Goal: Information Seeking & Learning: Learn about a topic

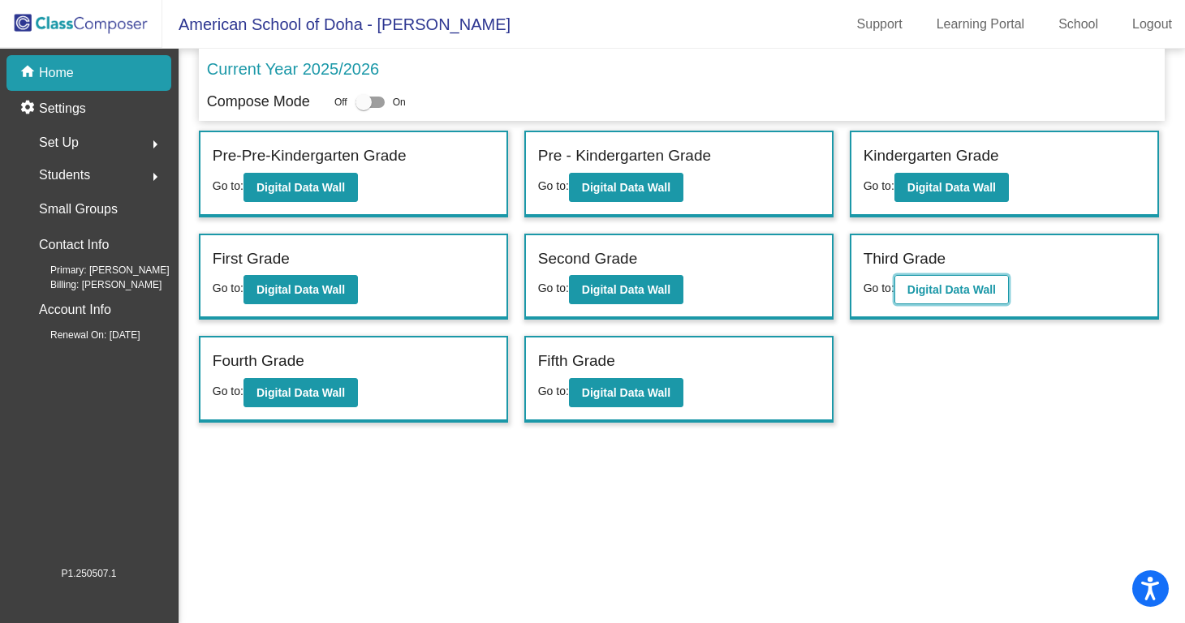
click at [936, 295] on b "Digital Data Wall" at bounding box center [951, 289] width 88 height 13
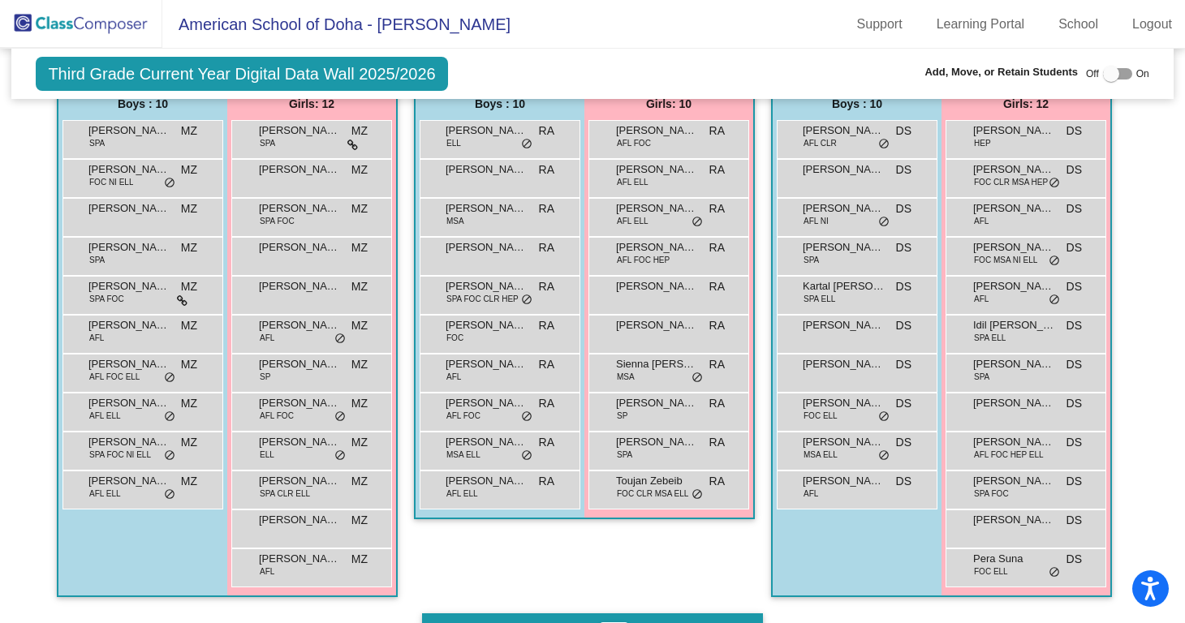
scroll to position [968, 0]
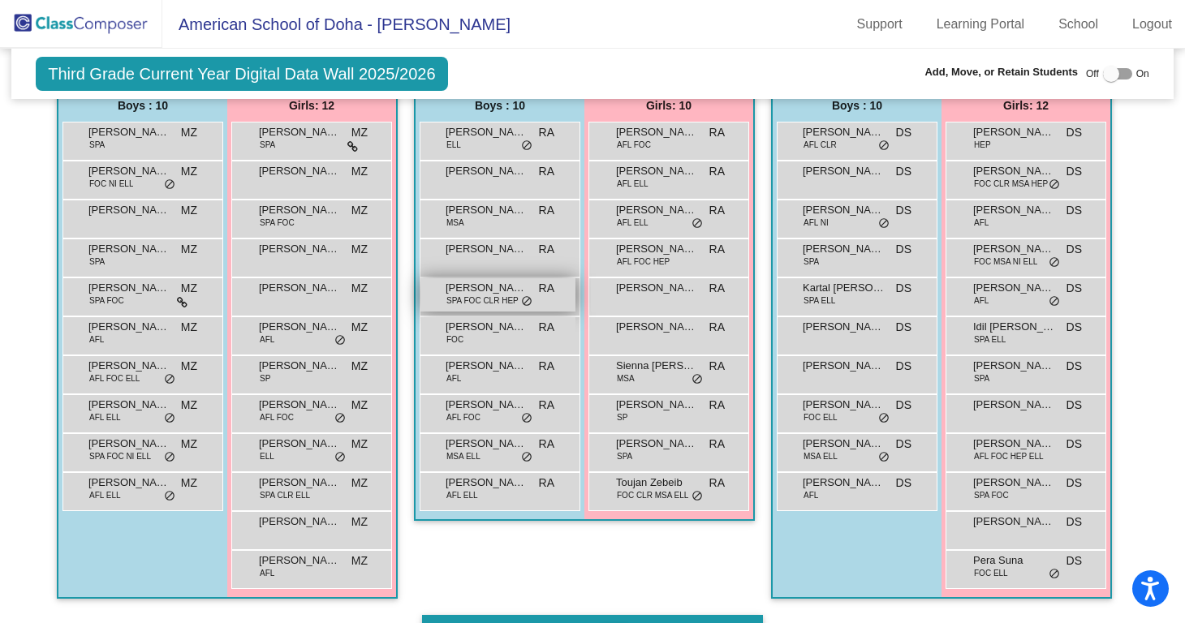
click at [482, 292] on span "[PERSON_NAME] El [PERSON_NAME]" at bounding box center [486, 288] width 81 height 16
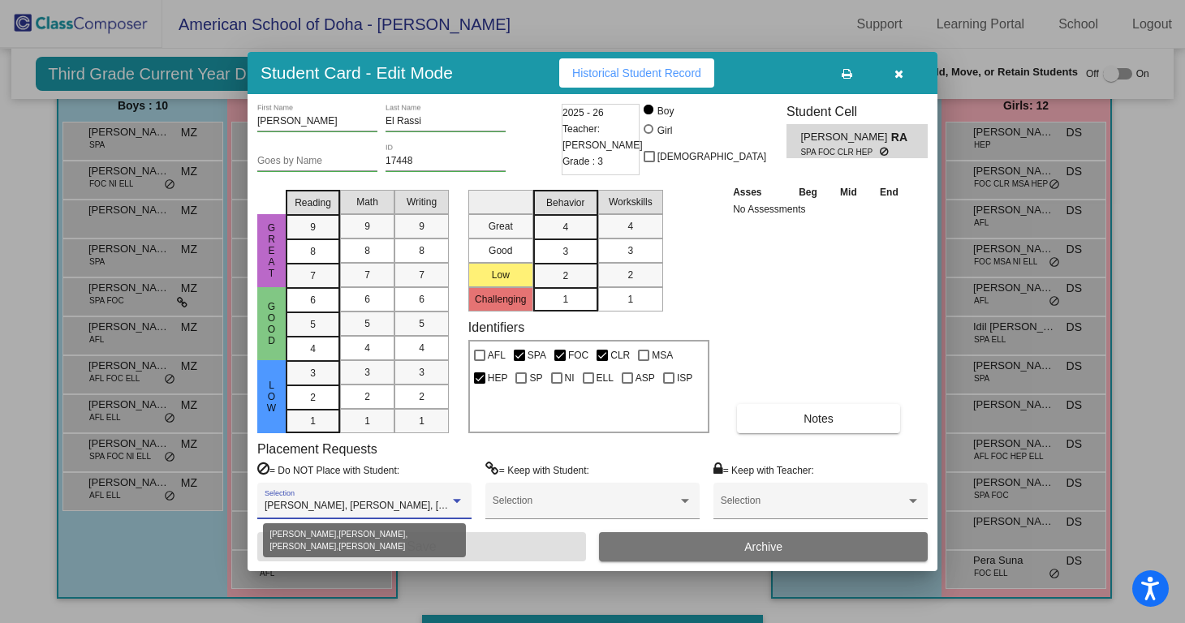
click at [456, 497] on div at bounding box center [457, 501] width 15 height 11
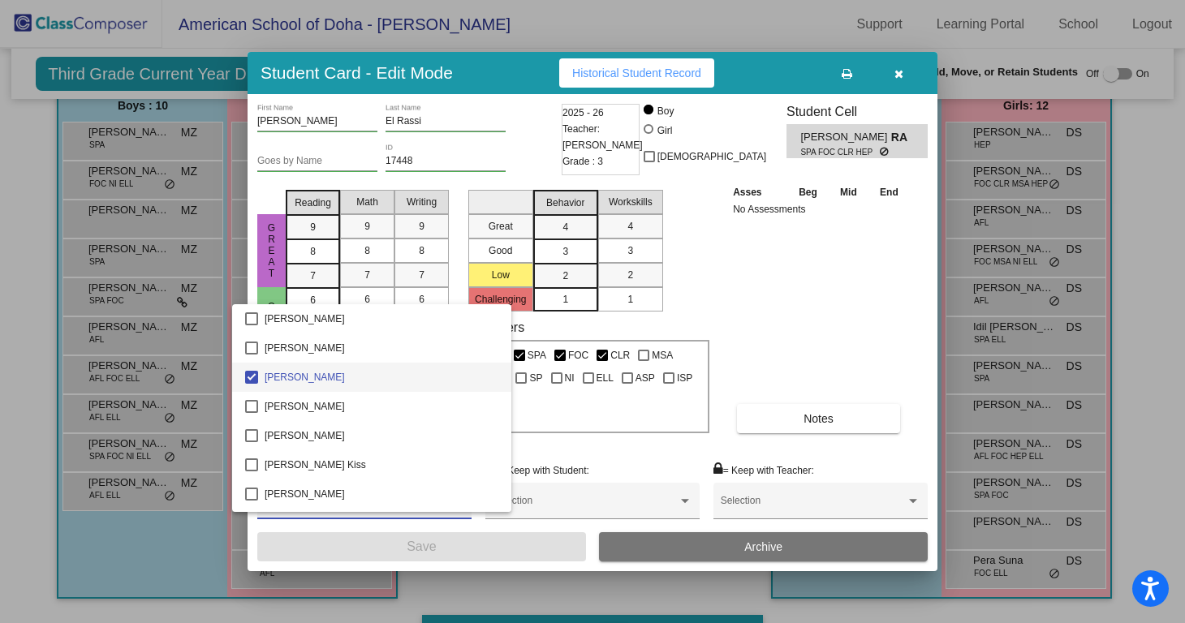
click at [885, 287] on div at bounding box center [592, 311] width 1185 height 623
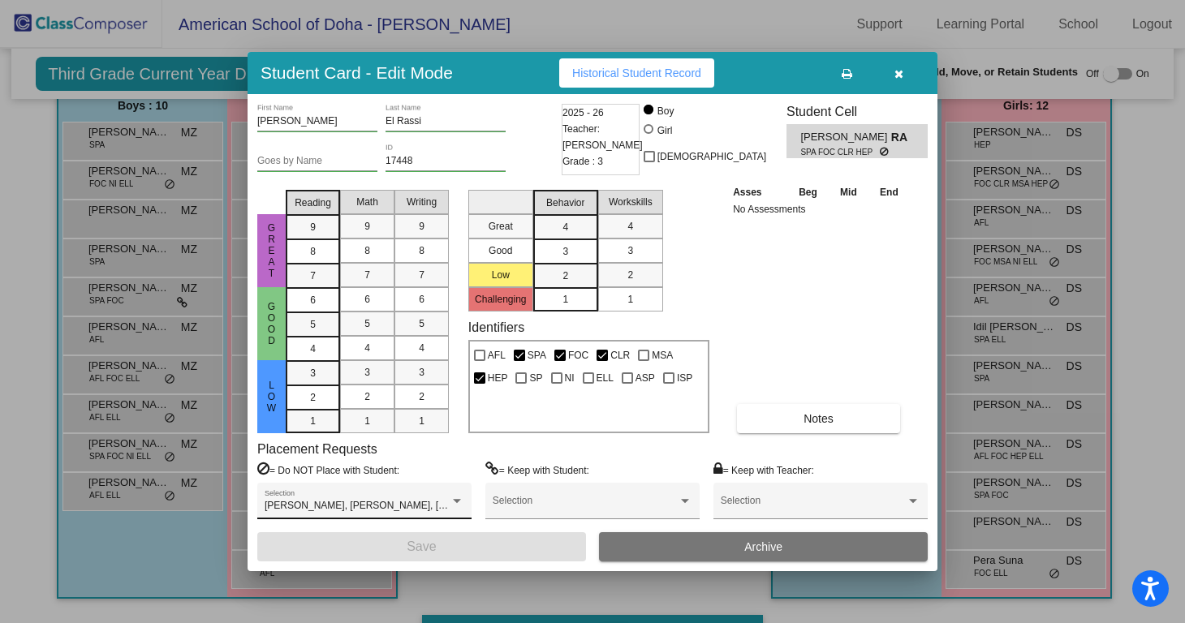
click at [454, 493] on div "[PERSON_NAME], [PERSON_NAME], [PERSON_NAME], [PERSON_NAME] Selection" at bounding box center [365, 504] width 200 height 29
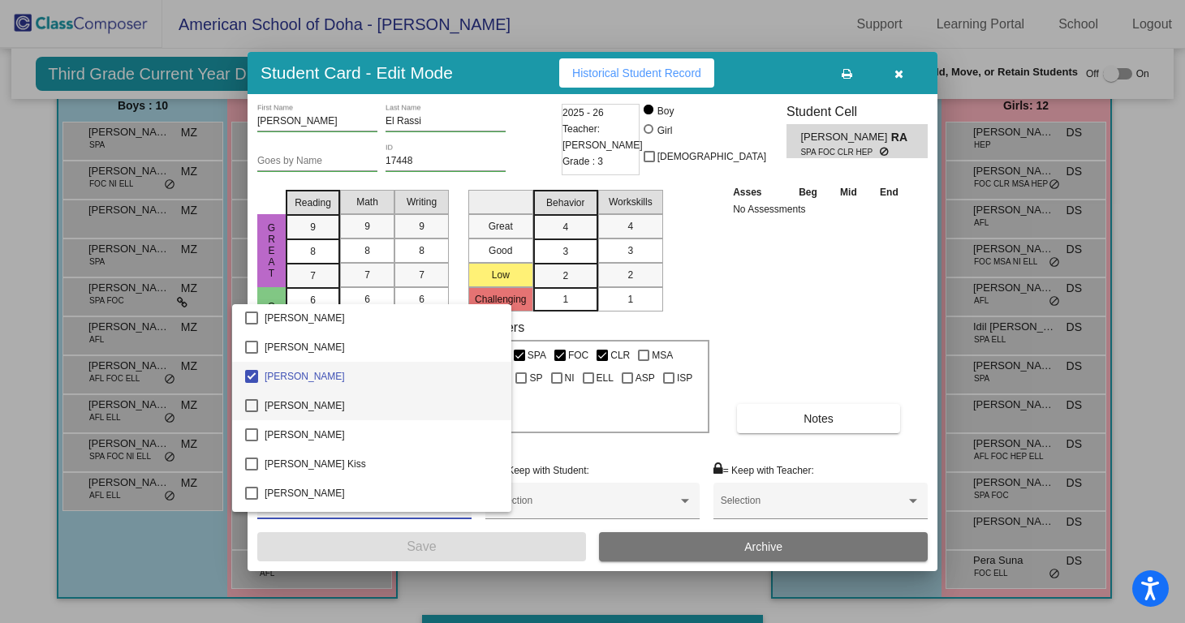
scroll to position [0, 0]
click at [803, 278] on div at bounding box center [592, 311] width 1185 height 623
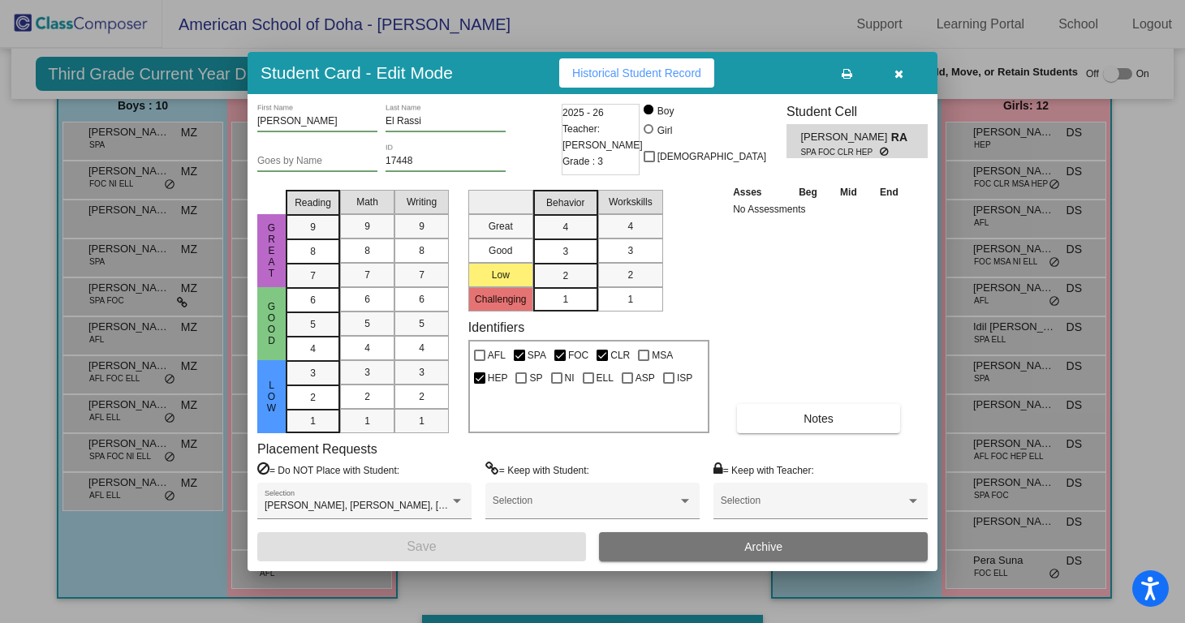
click at [890, 80] on button "button" at bounding box center [898, 72] width 52 height 29
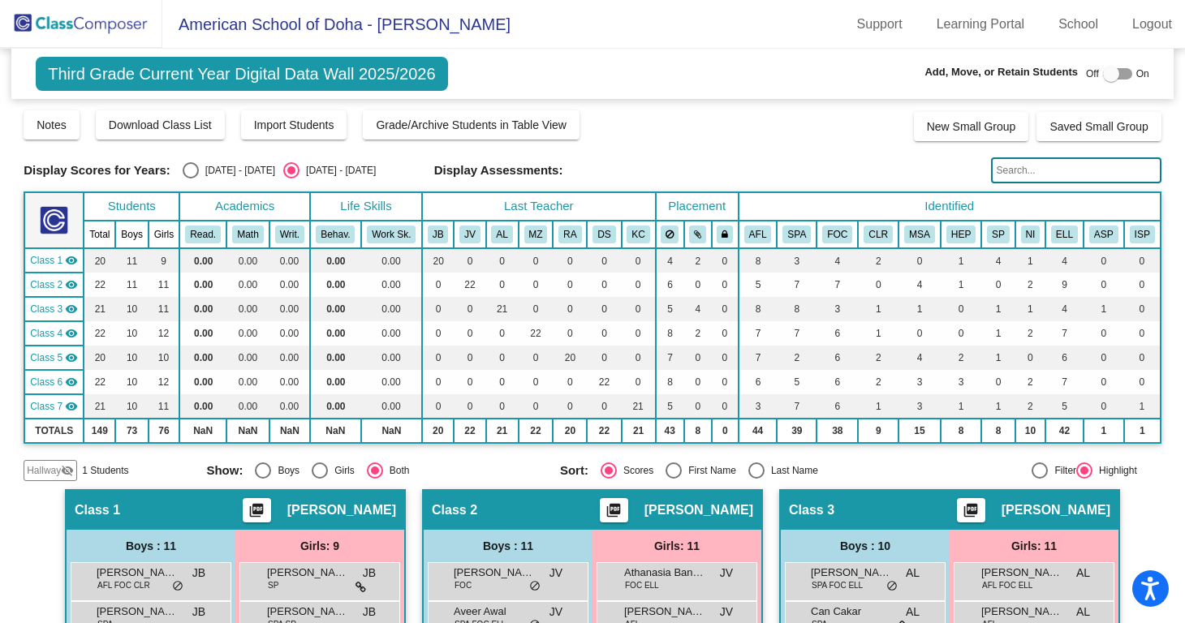
click at [192, 172] on div "Select an option" at bounding box center [191, 170] width 16 height 16
click at [191, 179] on input "[DATE] - [DATE]" at bounding box center [190, 179] width 1 height 1
radio input "true"
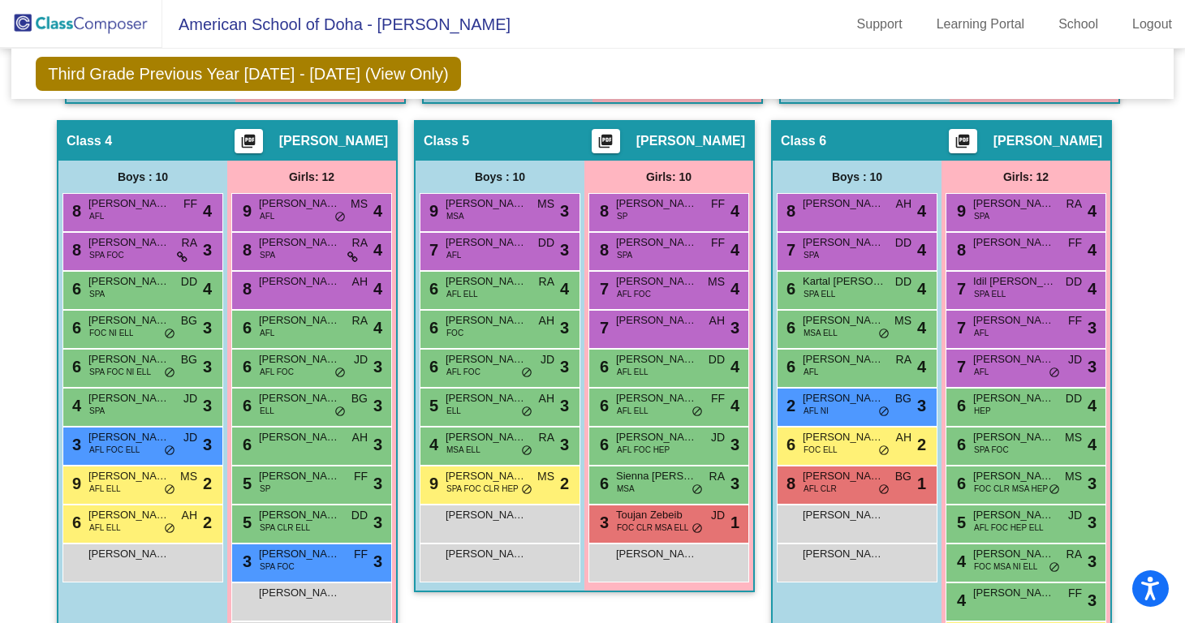
scroll to position [892, 0]
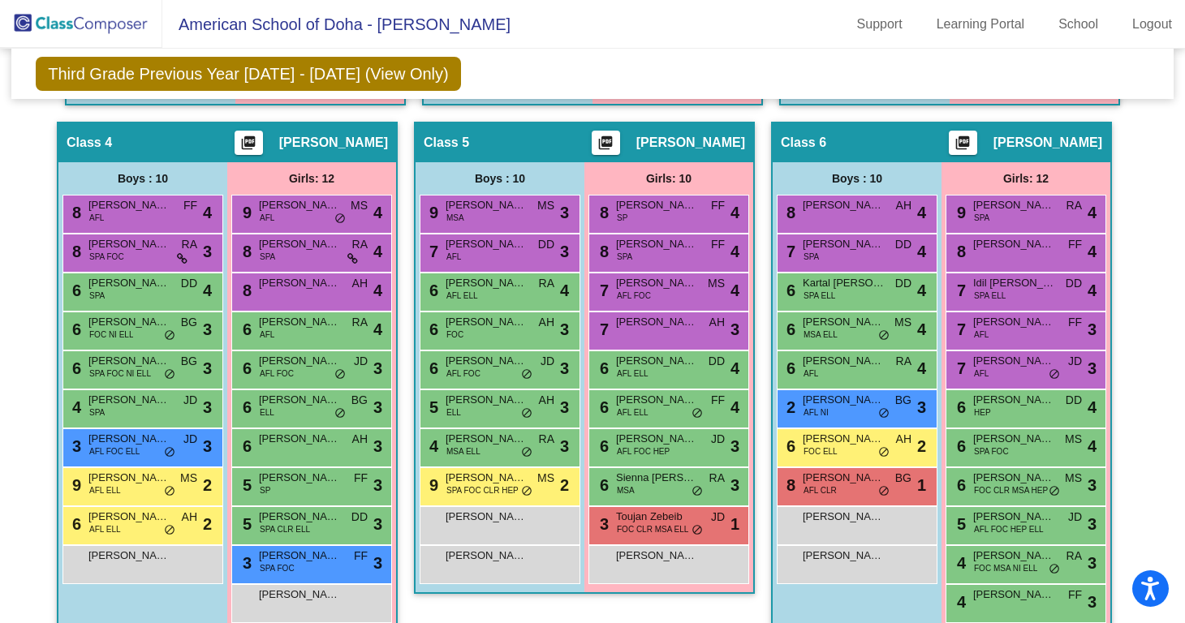
click at [828, 501] on div "8 [PERSON_NAME] AFL CLR BG lock do_not_disturb_alt 1" at bounding box center [857, 486] width 161 height 39
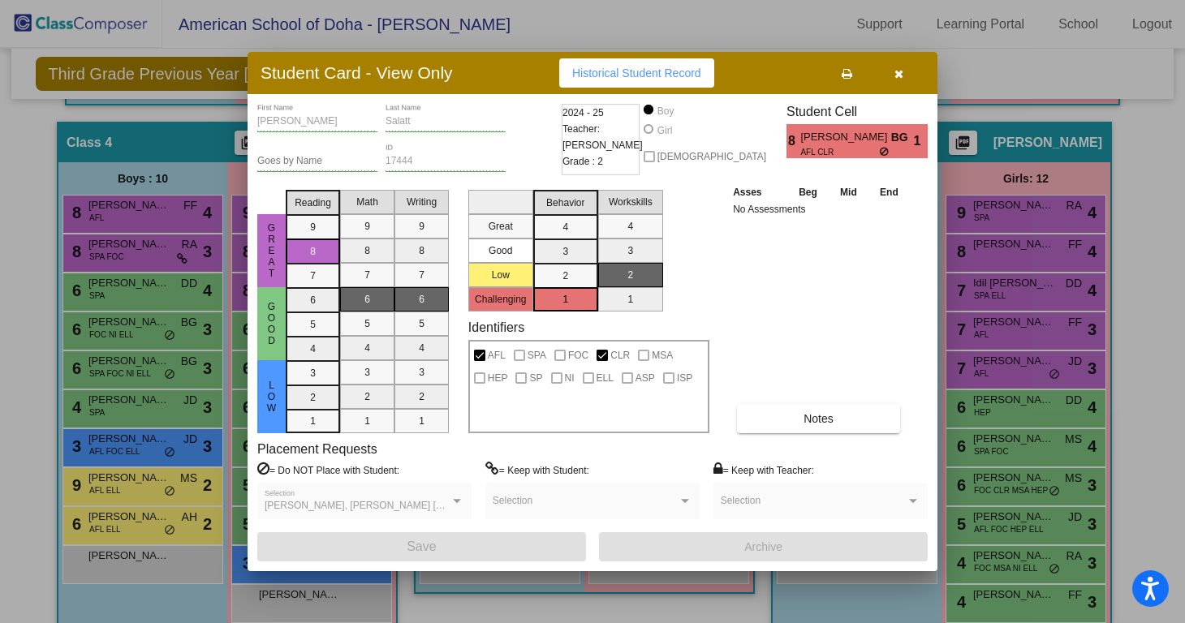
click at [895, 79] on icon "button" at bounding box center [898, 73] width 9 height 11
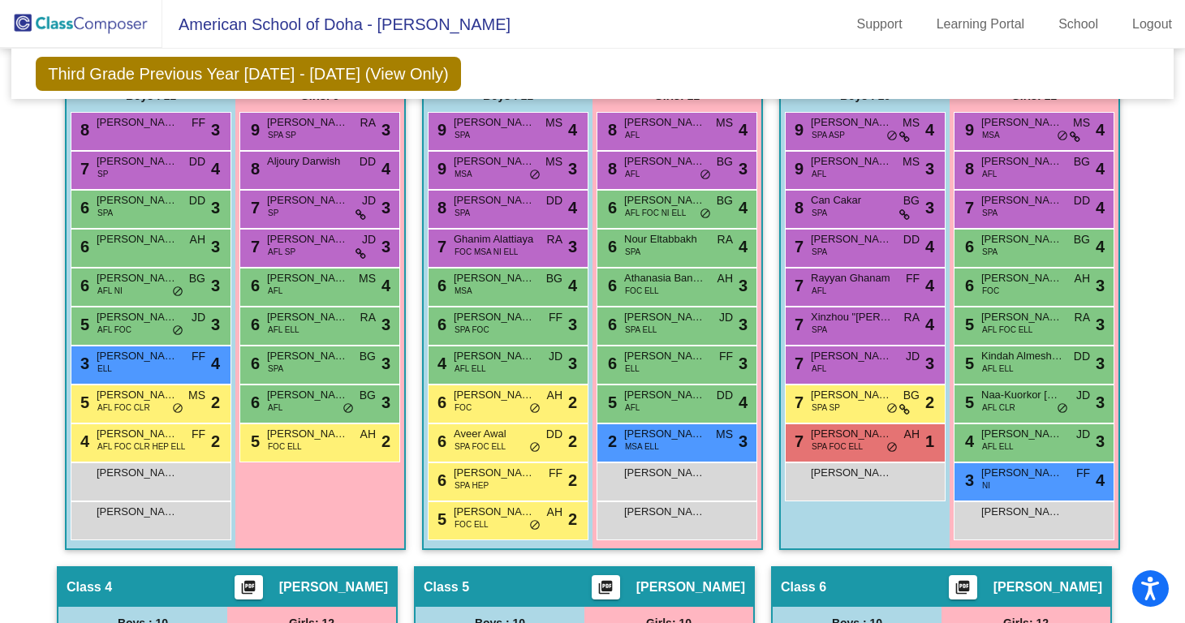
scroll to position [446, 0]
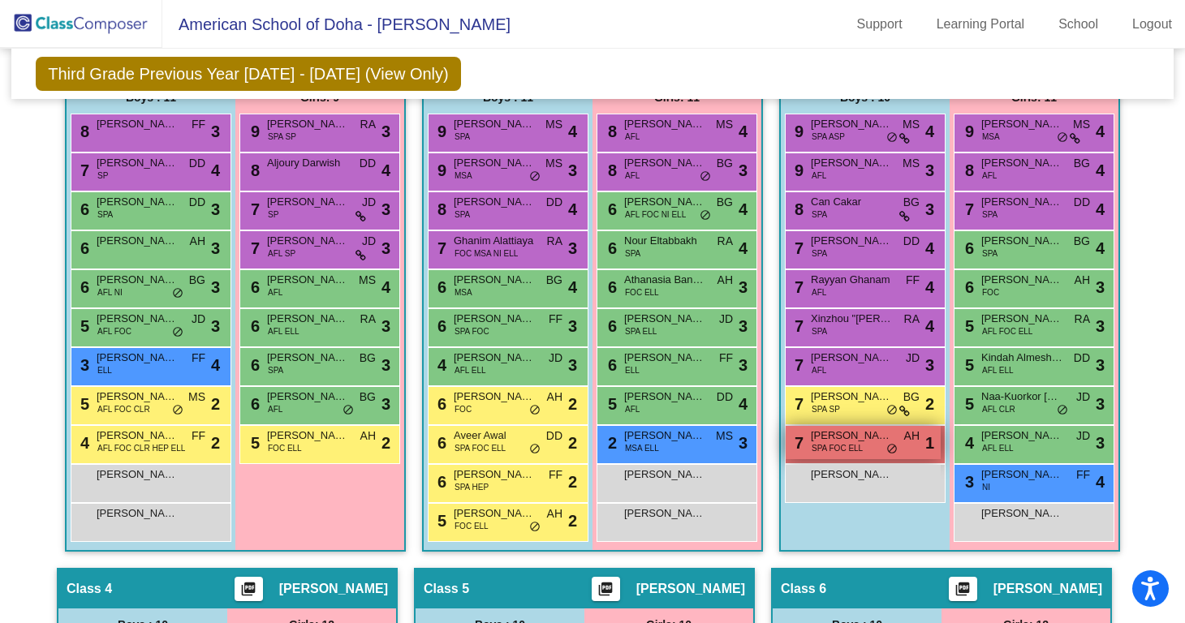
click at [833, 444] on span "SPA FOC ELL" at bounding box center [837, 448] width 51 height 12
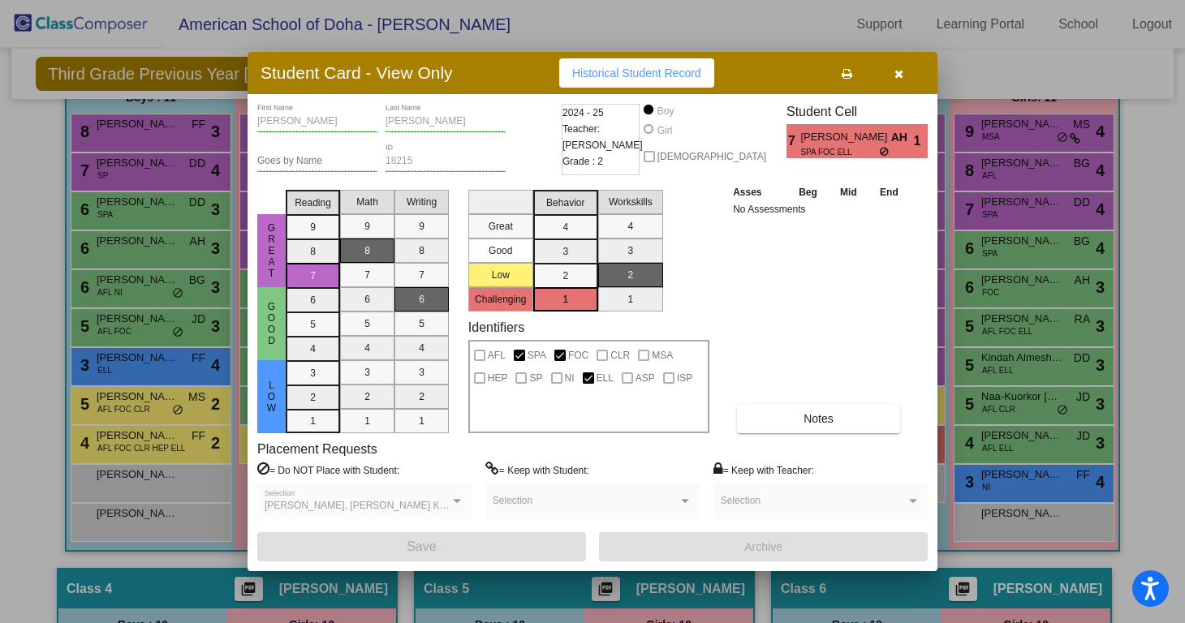
click at [899, 69] on icon "button" at bounding box center [898, 73] width 9 height 11
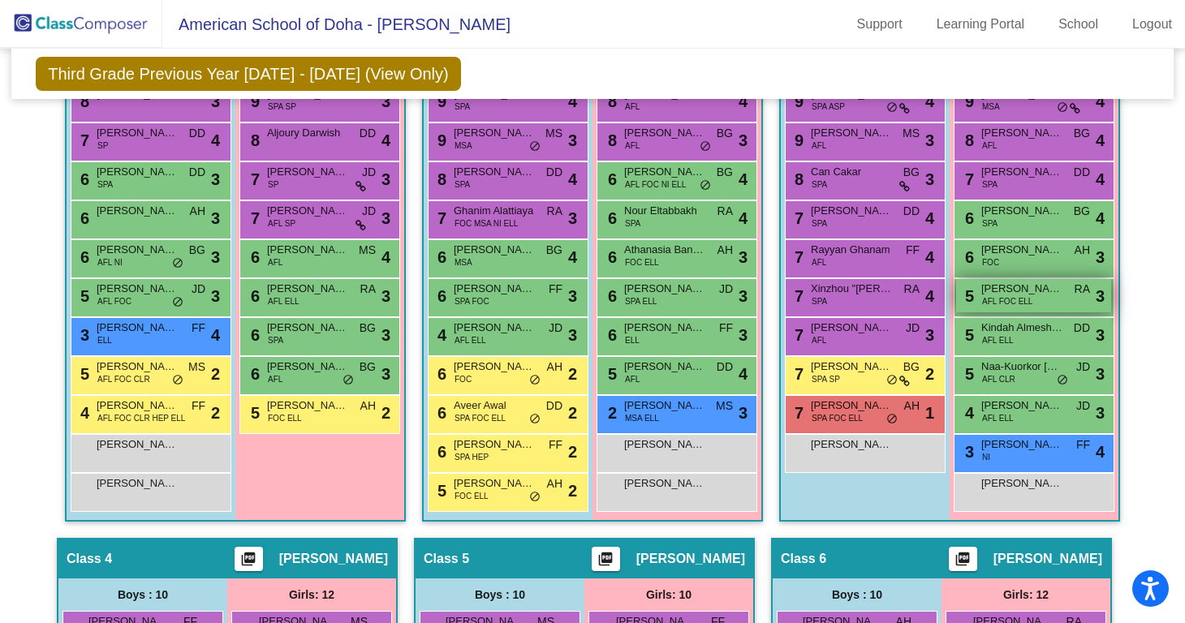
scroll to position [493, 0]
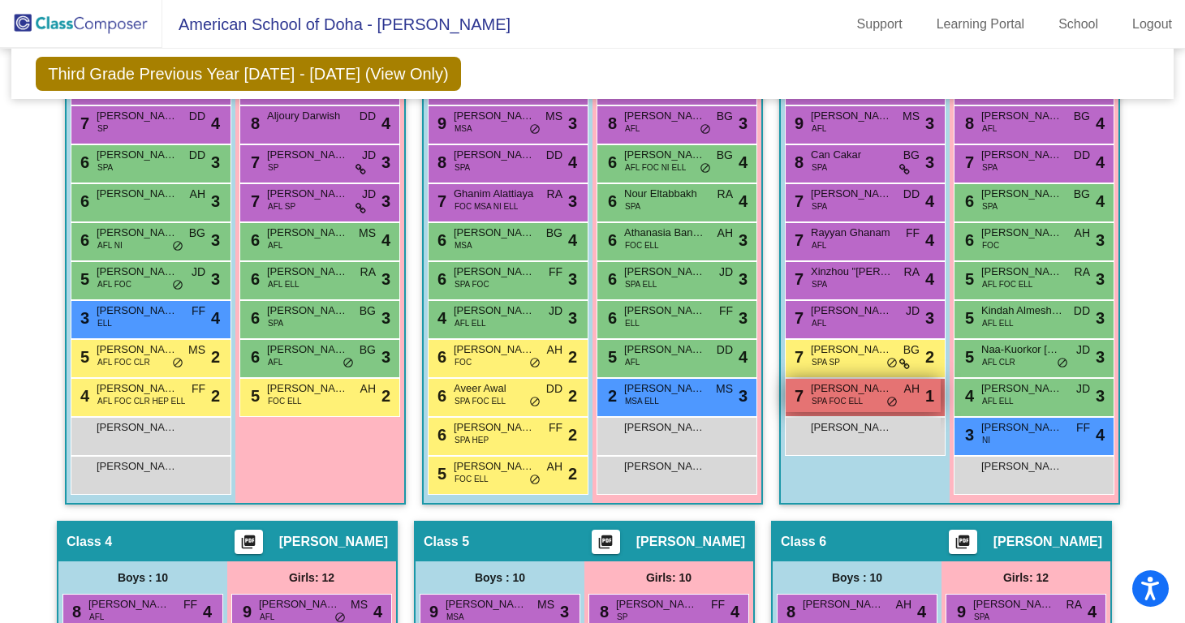
click at [855, 390] on span "[PERSON_NAME]" at bounding box center [851, 389] width 81 height 16
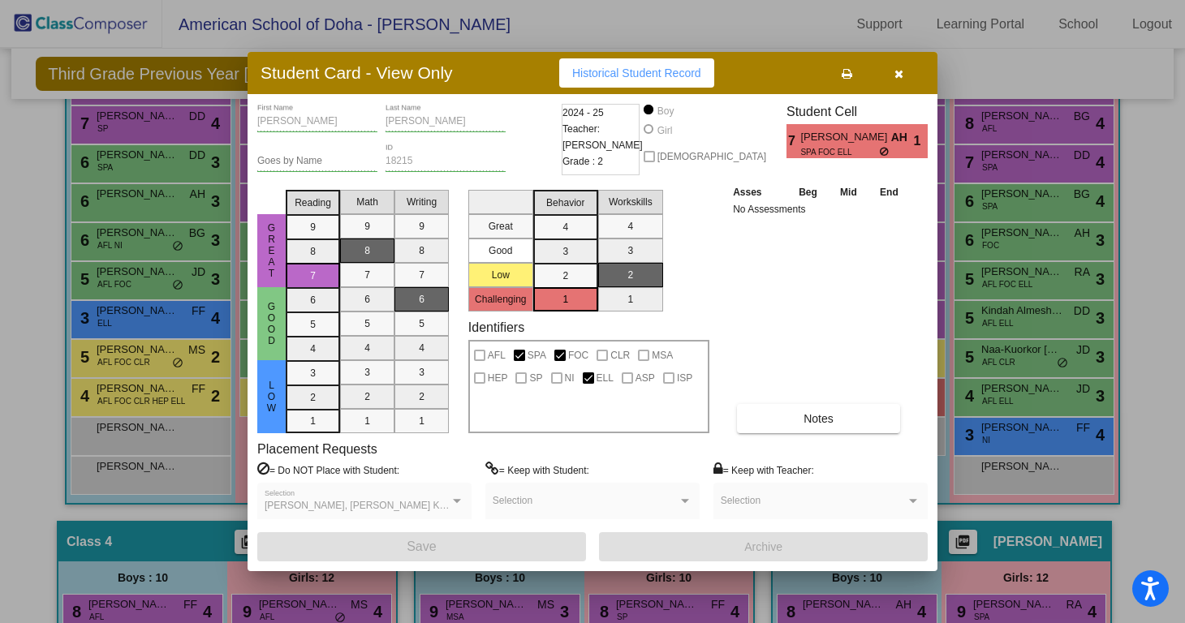
click at [898, 71] on icon "button" at bounding box center [898, 73] width 9 height 11
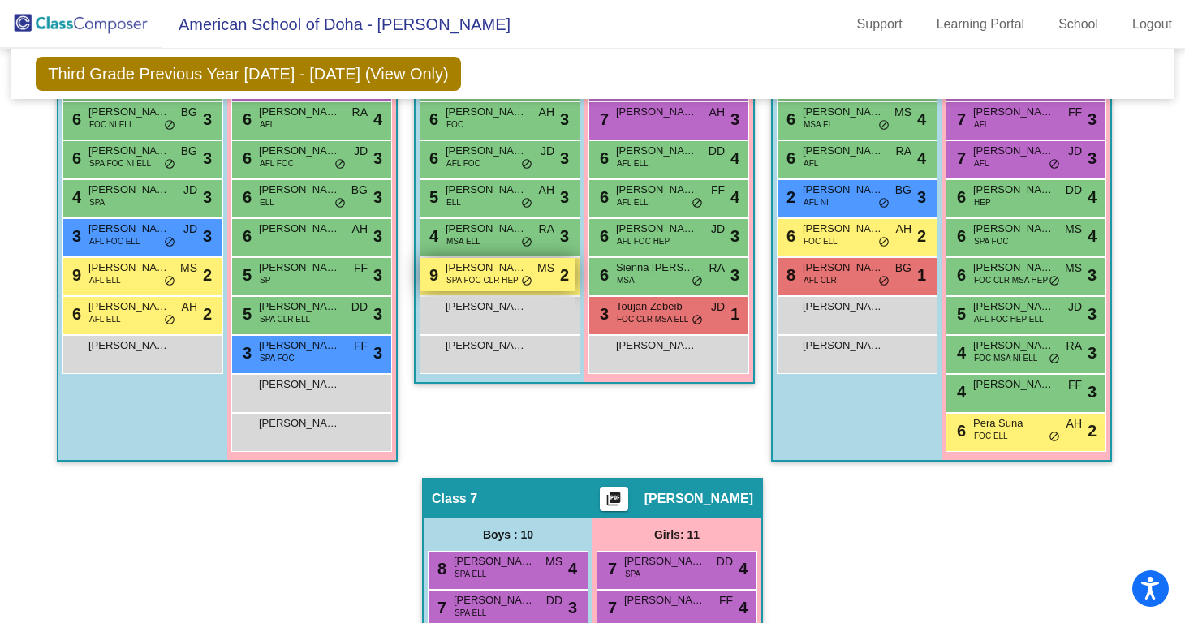
scroll to position [1098, 0]
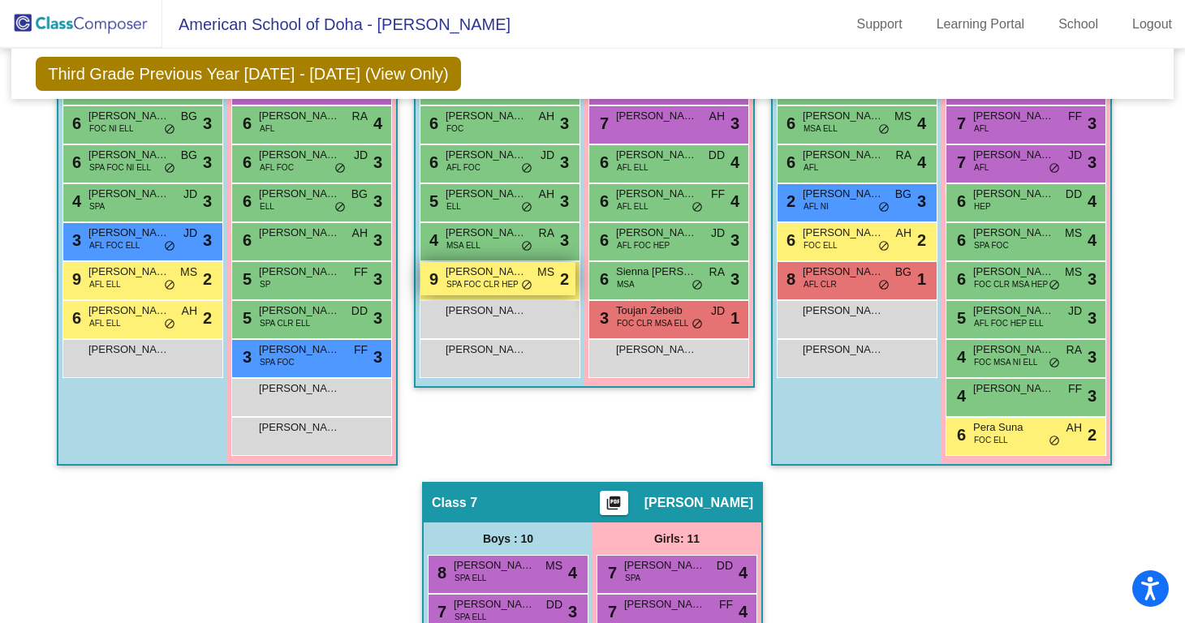
click at [467, 278] on span "SPA FOC CLR HEP" at bounding box center [482, 284] width 72 height 12
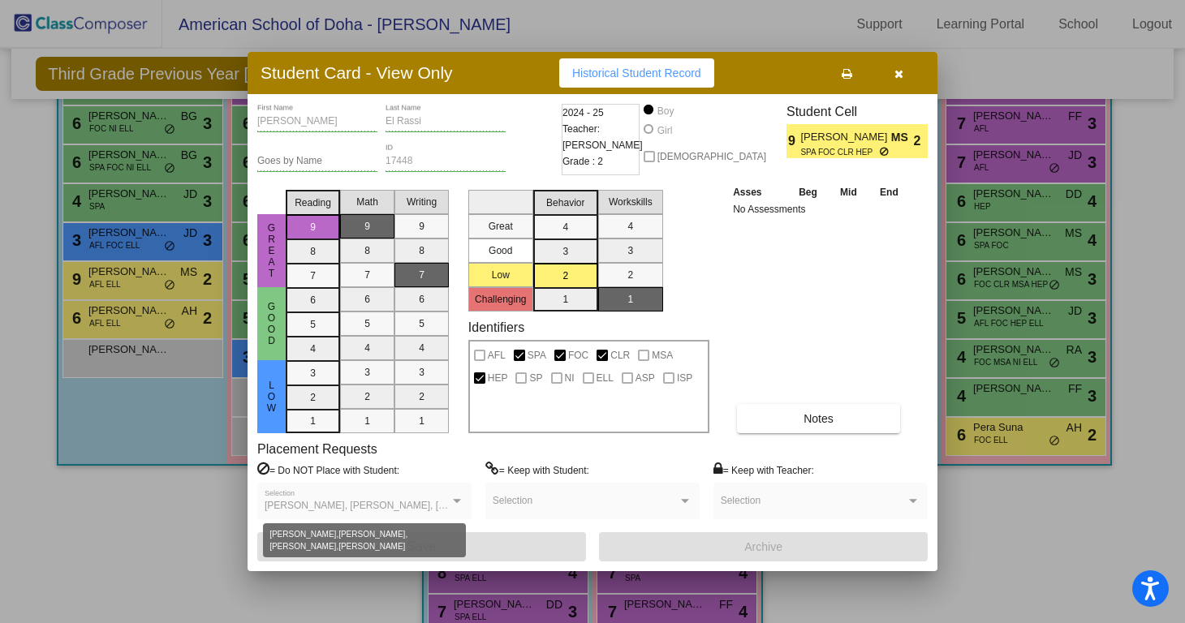
click at [454, 498] on div at bounding box center [457, 501] width 15 height 11
click at [465, 495] on div "[PERSON_NAME], [PERSON_NAME], [PERSON_NAME], [PERSON_NAME] Selection" at bounding box center [364, 501] width 214 height 37
click at [354, 474] on label "= Do NOT Place with Student:" at bounding box center [328, 470] width 142 height 16
click at [403, 497] on div "[PERSON_NAME], [PERSON_NAME], [PERSON_NAME], [PERSON_NAME] Selection" at bounding box center [365, 504] width 200 height 29
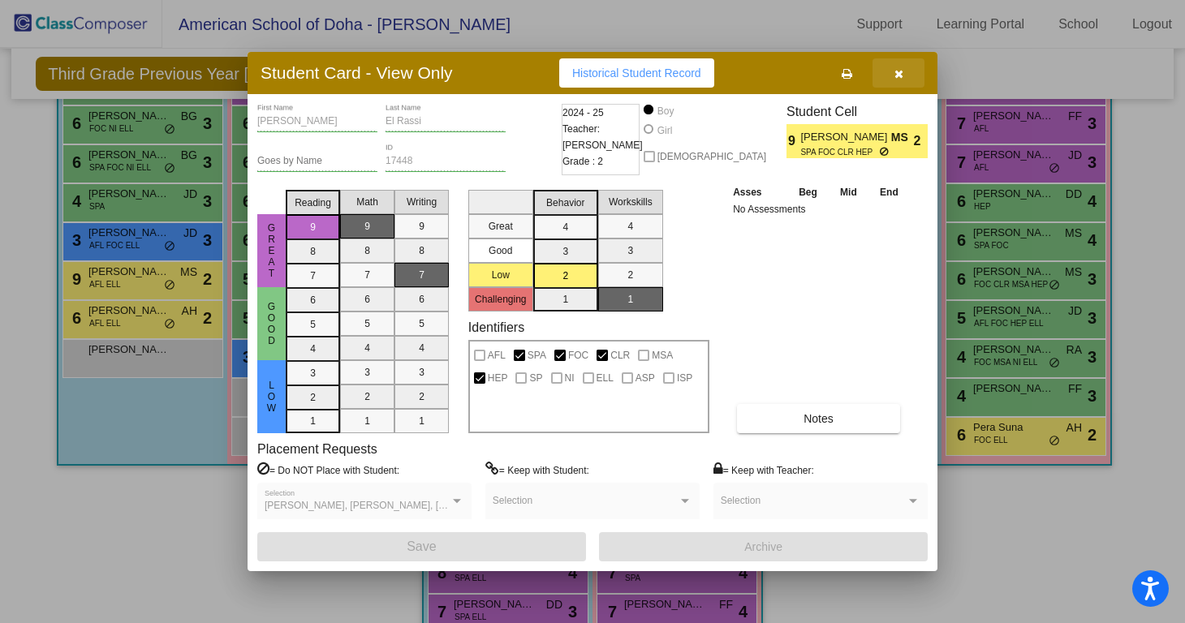
click at [894, 79] on icon "button" at bounding box center [898, 73] width 9 height 11
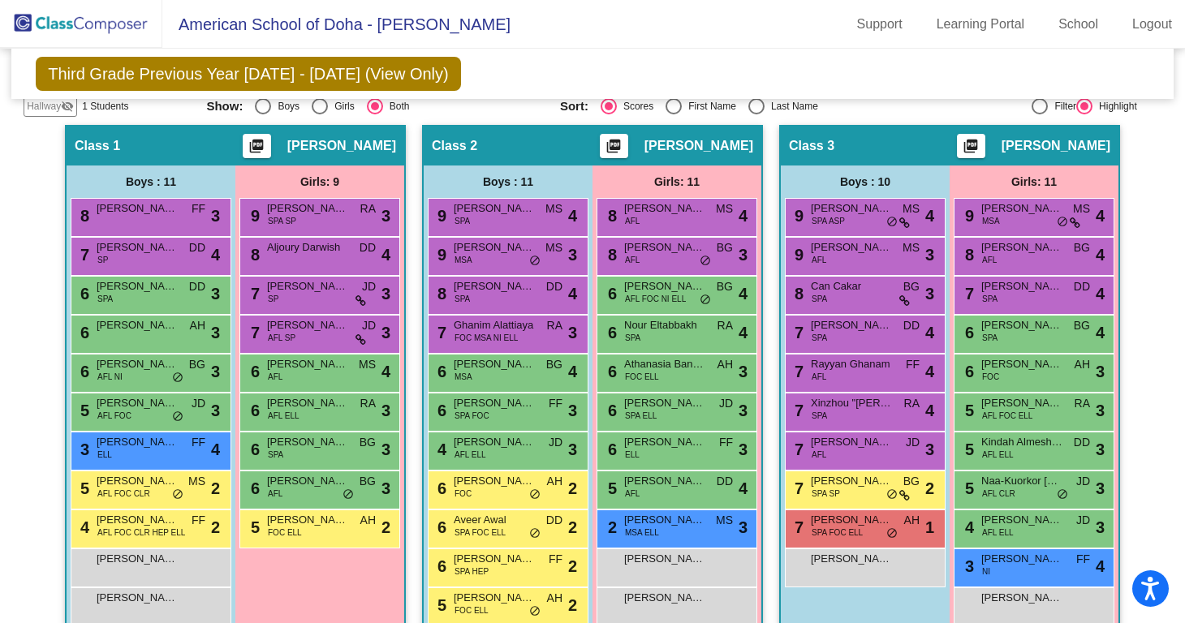
scroll to position [0, 0]
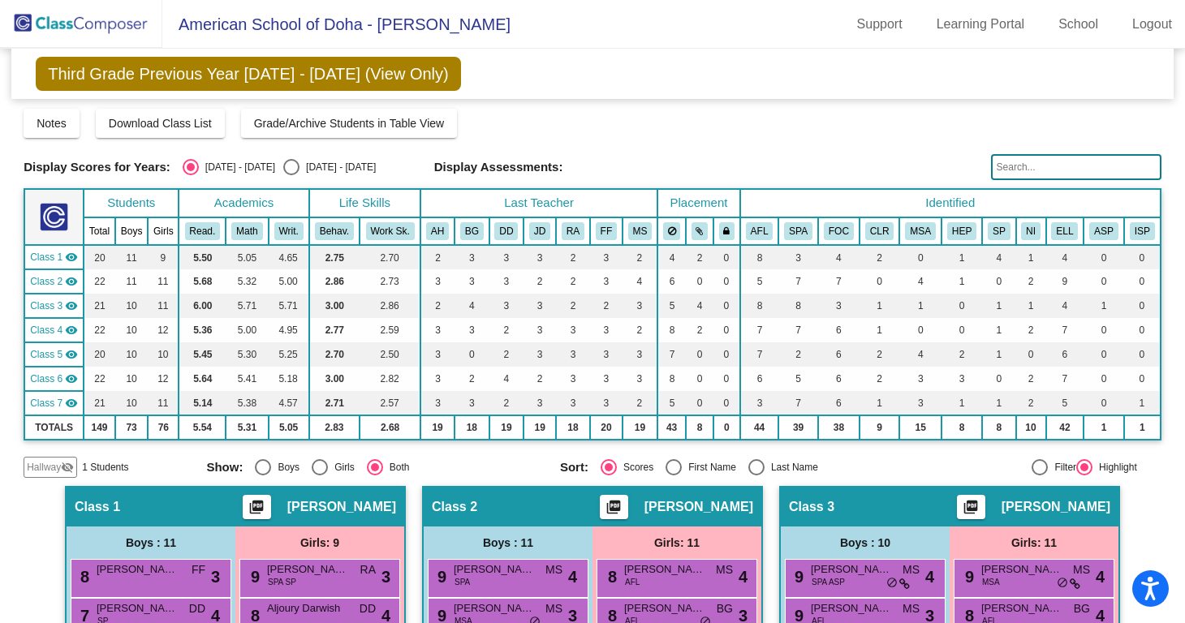
click at [285, 158] on div "Display Scores for Years: [DATE] - [DATE] [DATE] - [DATE] Display Assessments:" at bounding box center [593, 167] width 1138 height 26
click at [283, 167] on div "Select an option" at bounding box center [291, 167] width 16 height 16
click at [291, 175] on input "[DATE] - [DATE]" at bounding box center [291, 175] width 1 height 1
radio input "true"
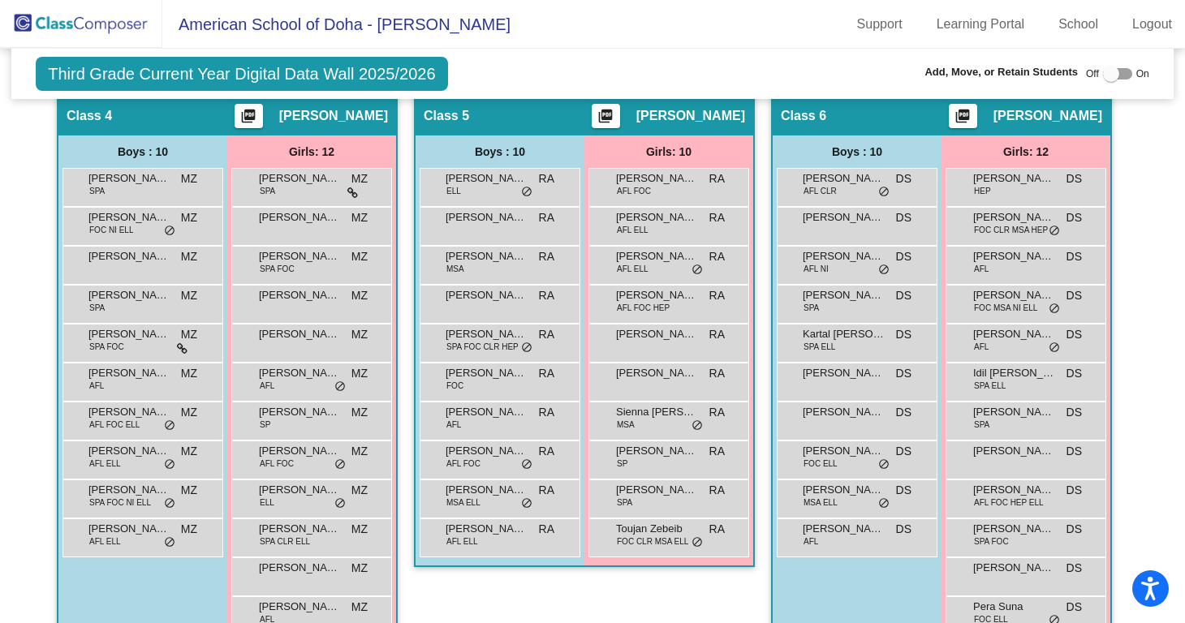
scroll to position [924, 0]
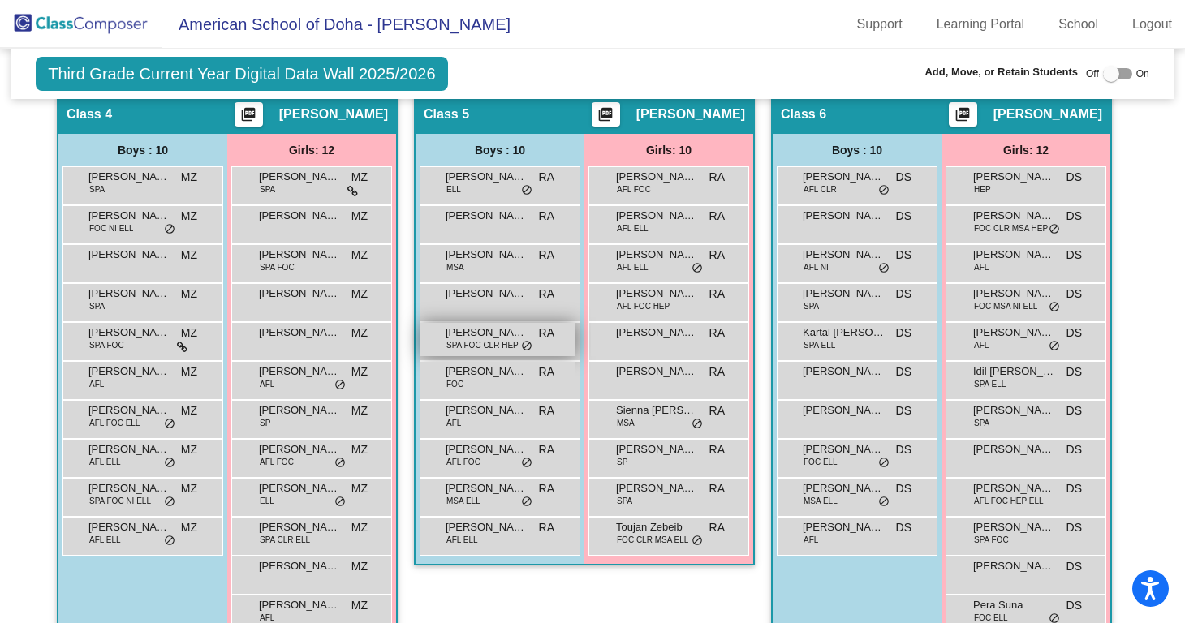
click at [478, 345] on span "SPA FOC CLR HEP" at bounding box center [482, 345] width 72 height 12
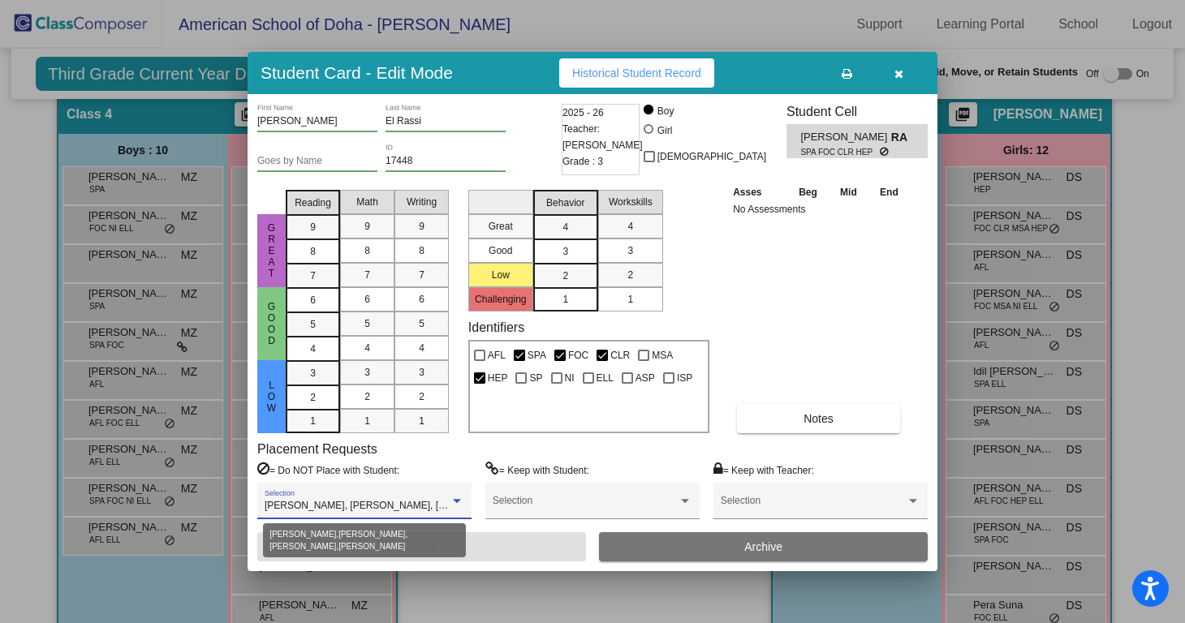
click at [452, 497] on div at bounding box center [457, 501] width 15 height 11
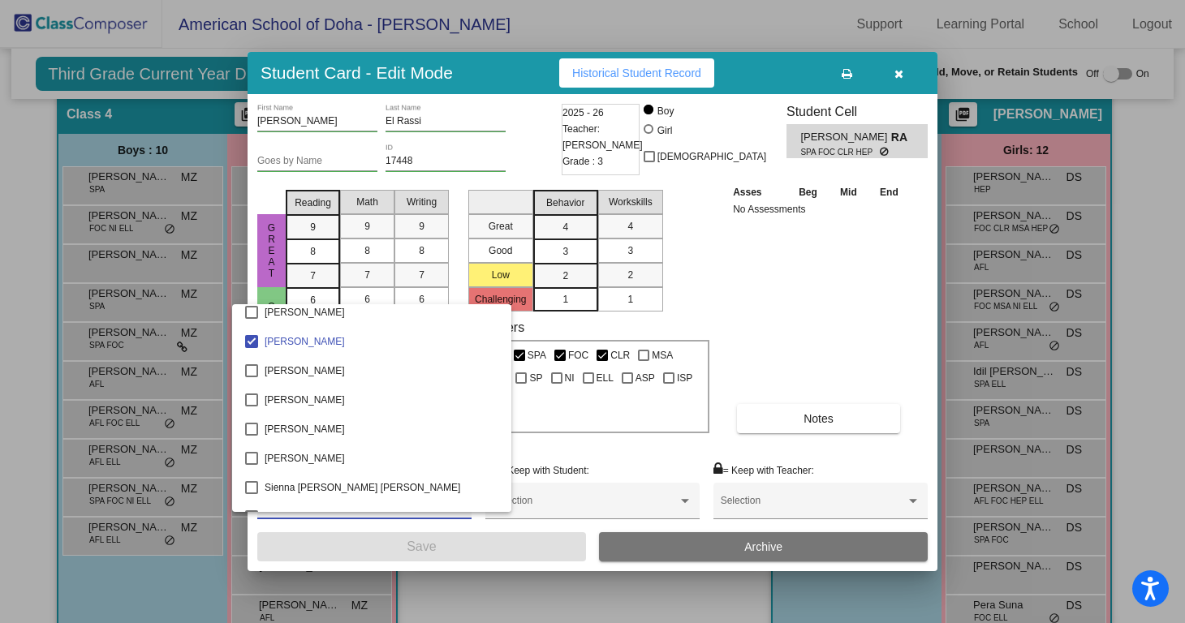
scroll to position [3628, 0]
click at [906, 70] on div at bounding box center [592, 311] width 1185 height 623
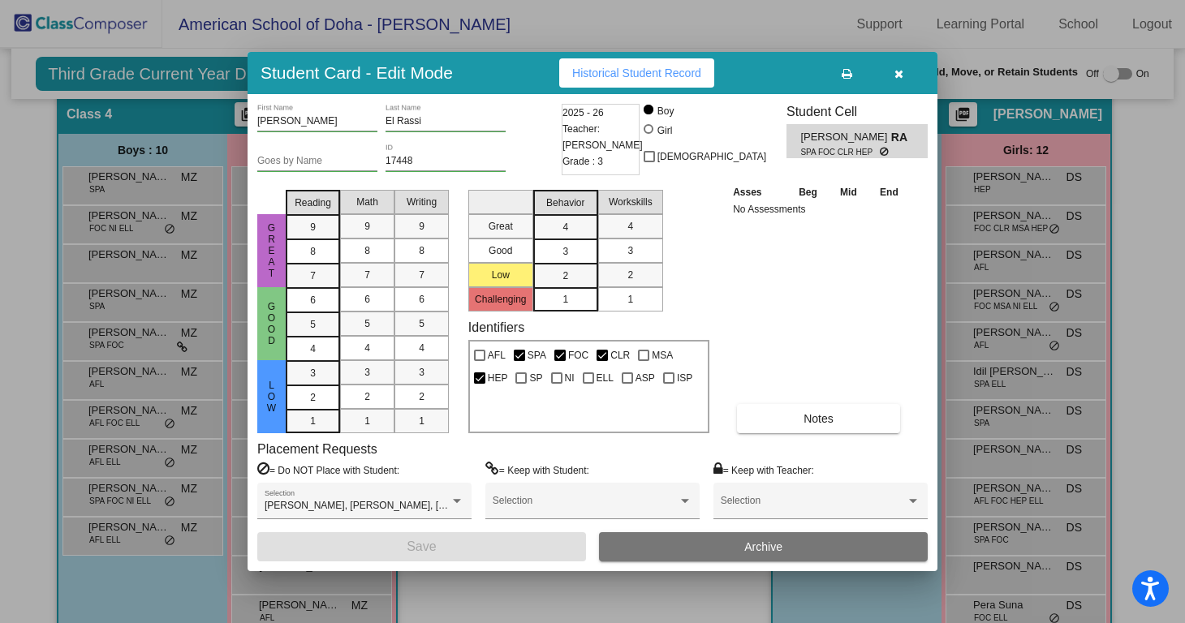
click at [901, 71] on icon "button" at bounding box center [898, 73] width 9 height 11
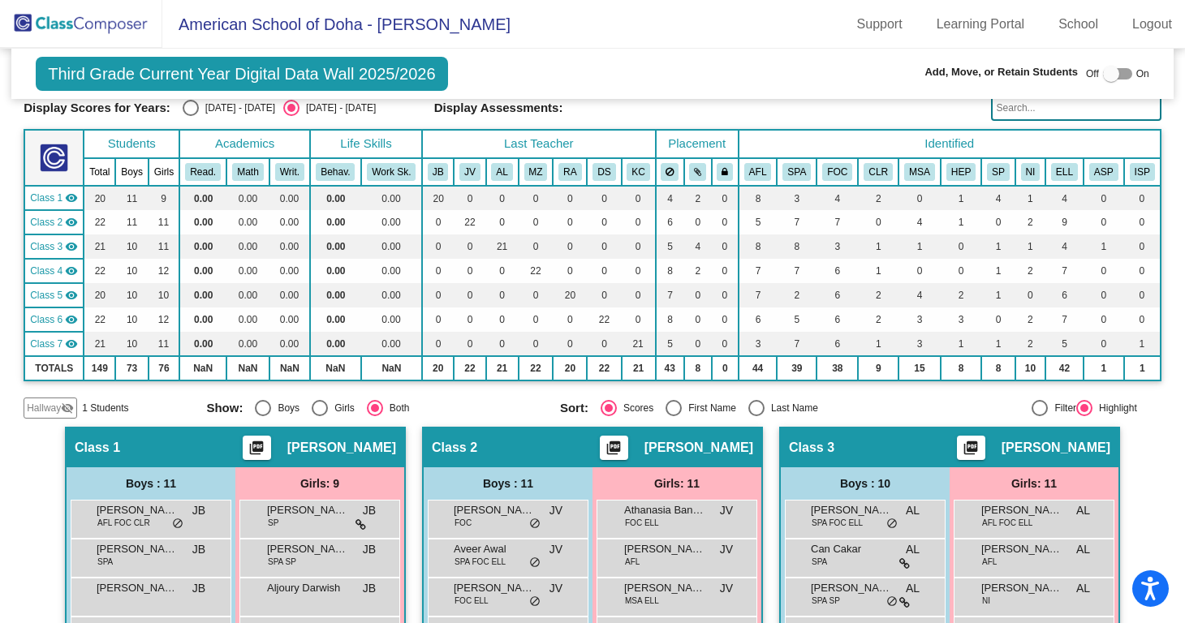
scroll to position [0, 0]
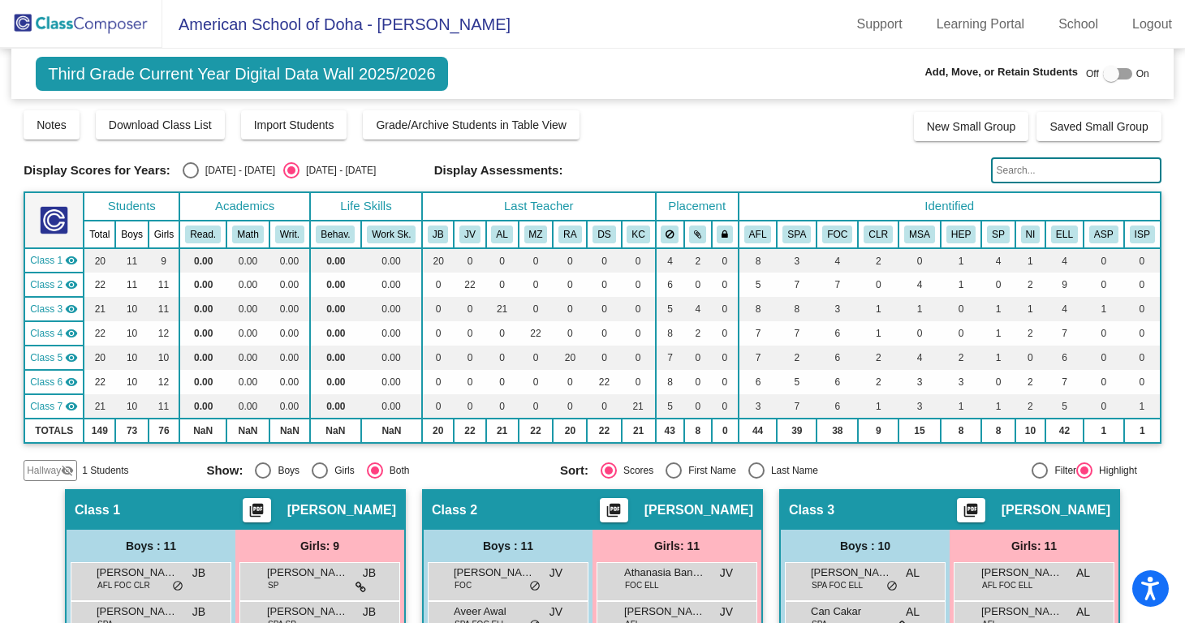
click at [219, 164] on div "[DATE] - [DATE]" at bounding box center [237, 170] width 76 height 15
click at [191, 179] on input "[DATE] - [DATE]" at bounding box center [190, 179] width 1 height 1
radio input "true"
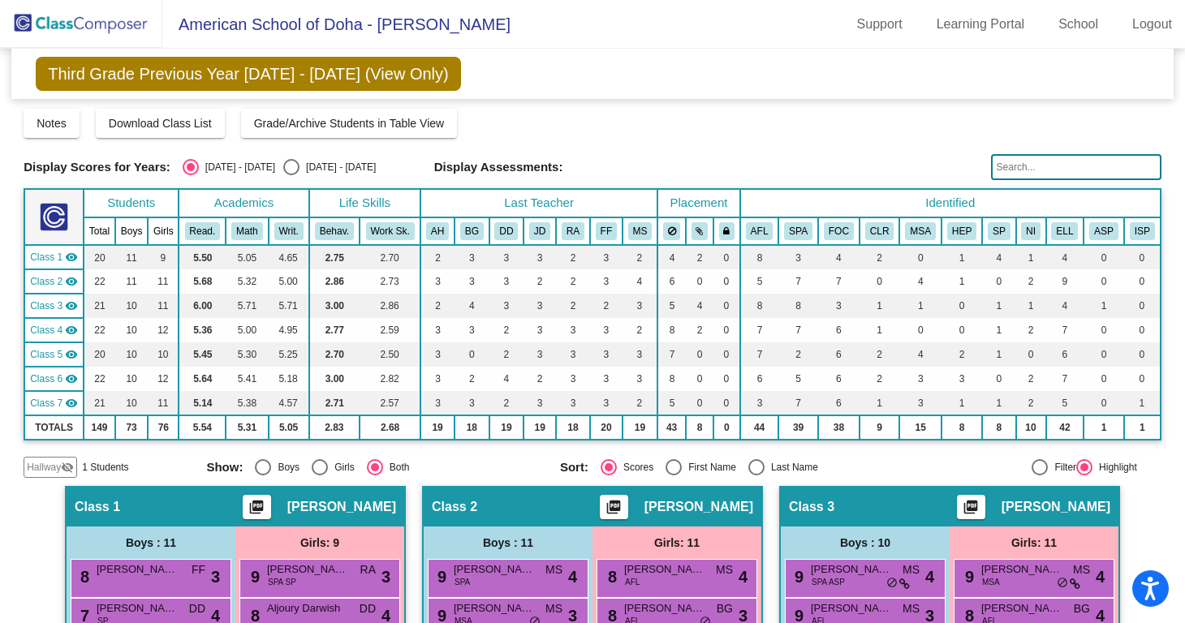
click at [1037, 167] on input "text" at bounding box center [1076, 167] width 170 height 26
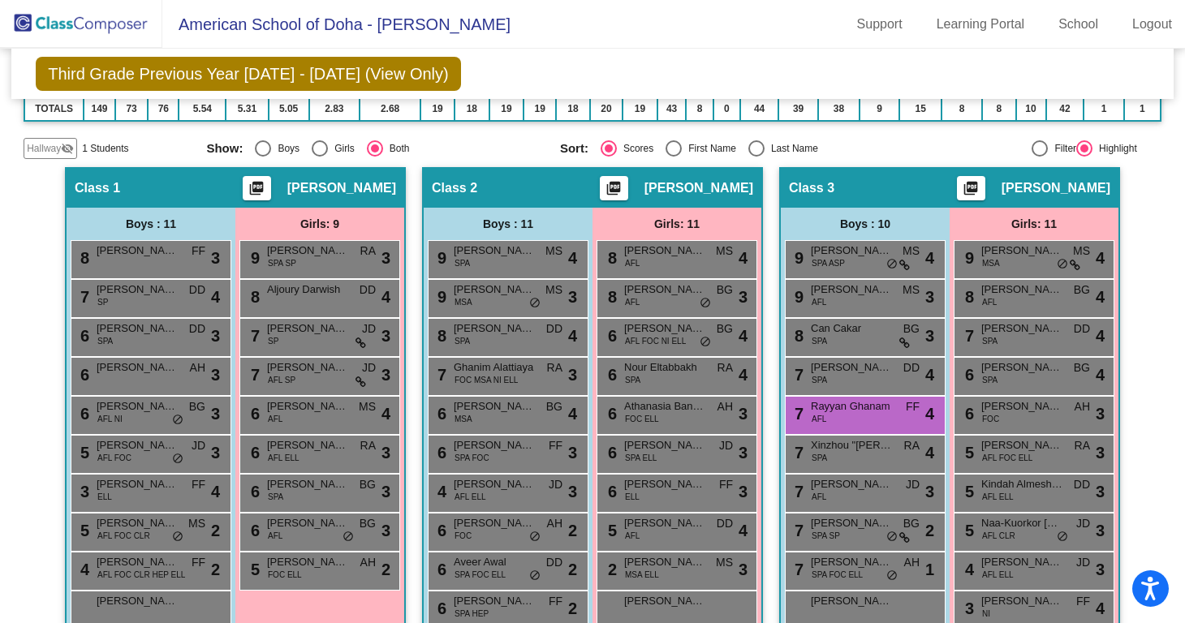
click at [928, 58] on div "Third Grade Previous Year [DATE] - [DATE] (View Only) Add, Move, or Retain Stud…" at bounding box center [592, 74] width 1162 height 50
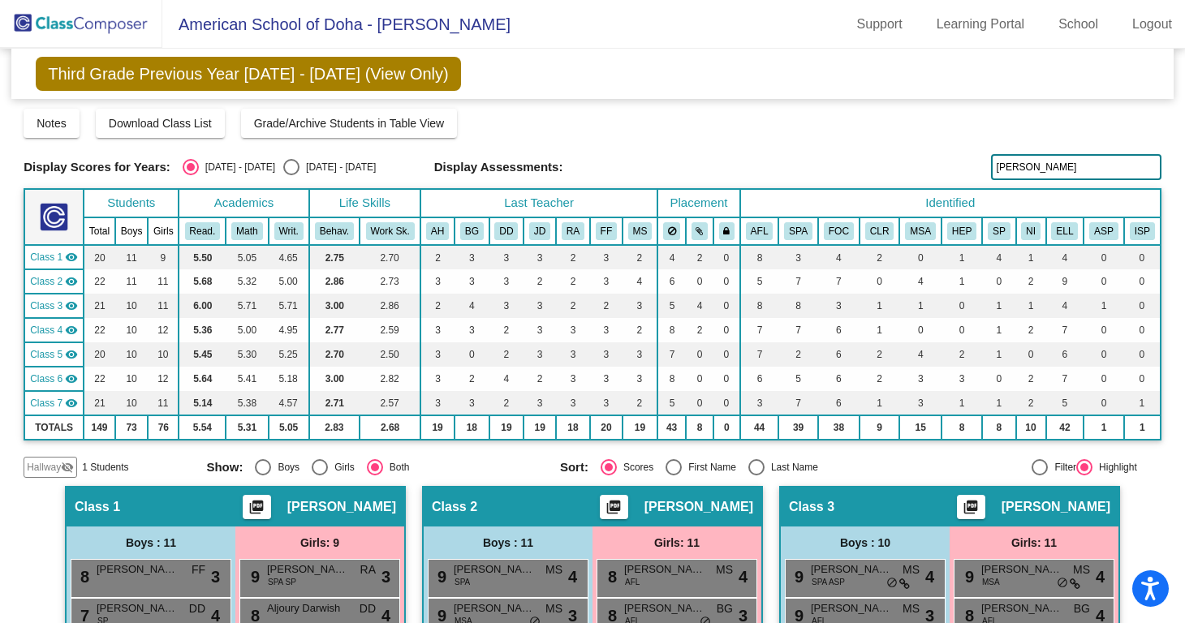
click at [1005, 170] on input "[PERSON_NAME]" at bounding box center [1076, 167] width 170 height 26
type input "m"
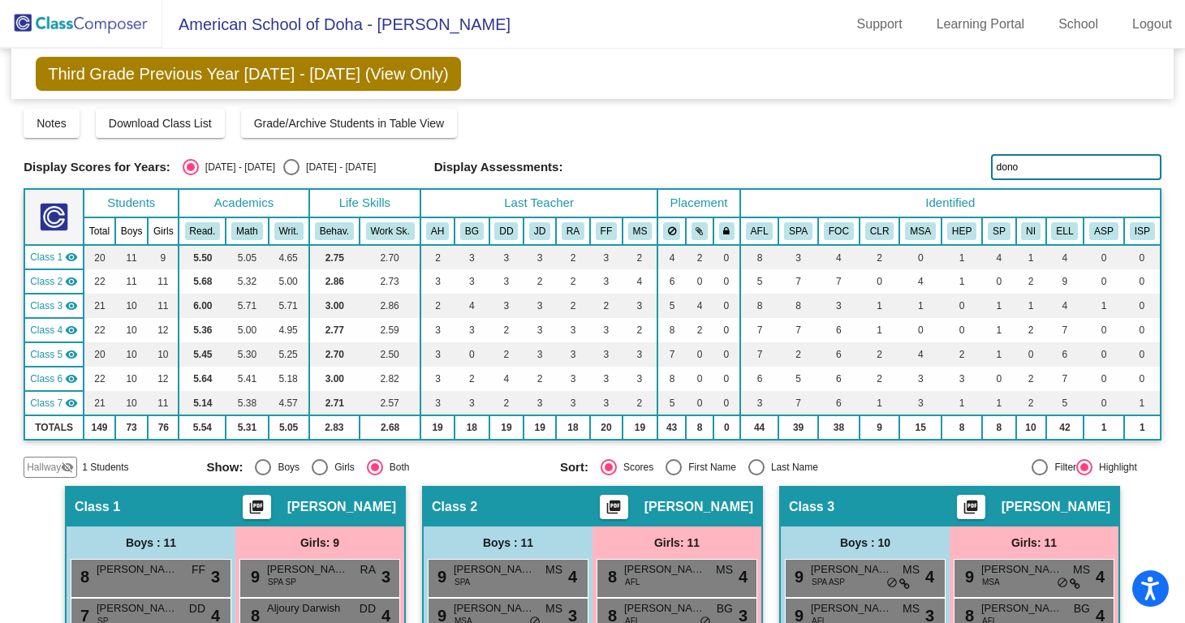
click at [1008, 167] on input "dono" at bounding box center [1076, 167] width 170 height 26
click at [1024, 170] on input "[PERSON_NAME]" at bounding box center [1076, 167] width 170 height 26
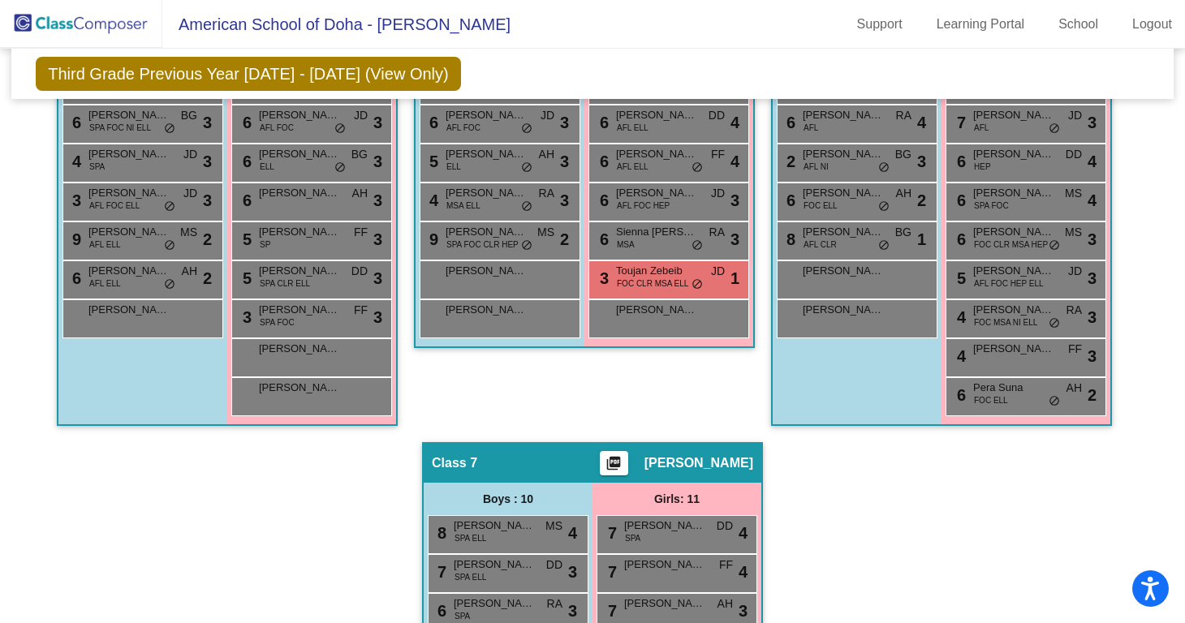
scroll to position [1180, 0]
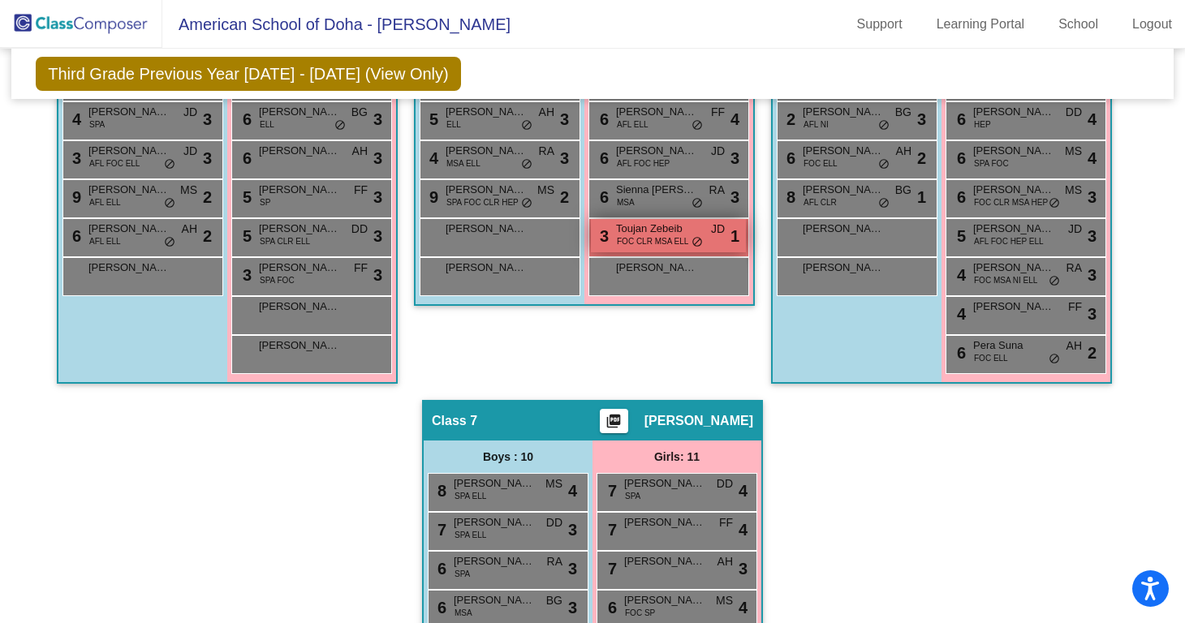
type input "toujan"
click at [651, 240] on span "FOC CLR MSA ELL" at bounding box center [652, 241] width 71 height 12
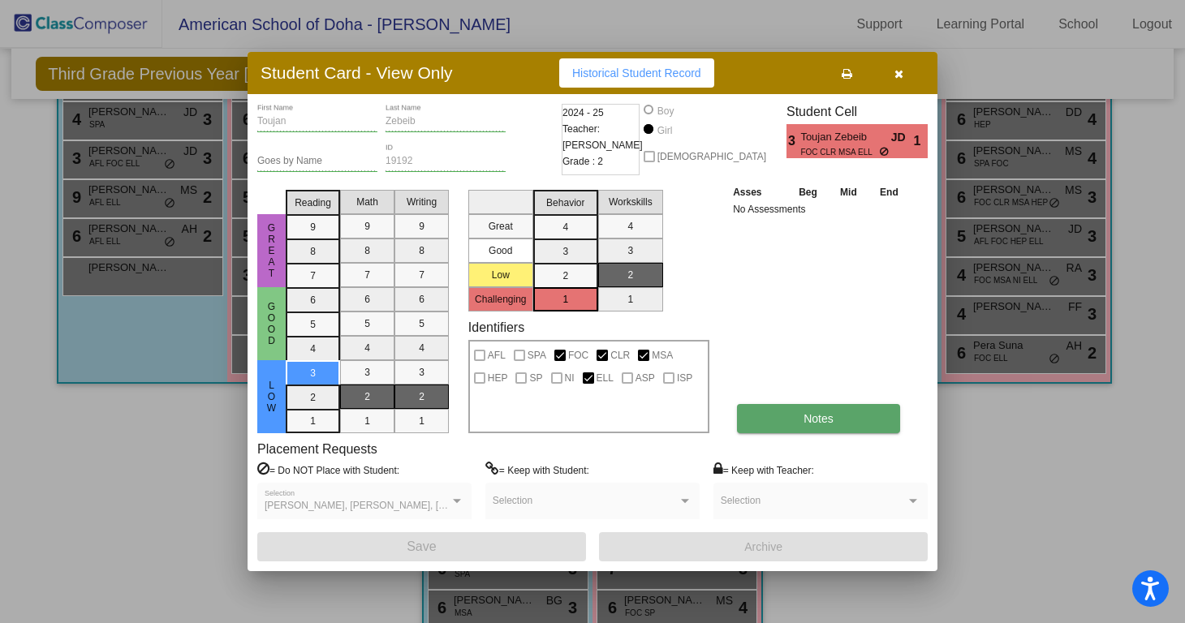
click at [779, 426] on button "Notes" at bounding box center [818, 418] width 163 height 29
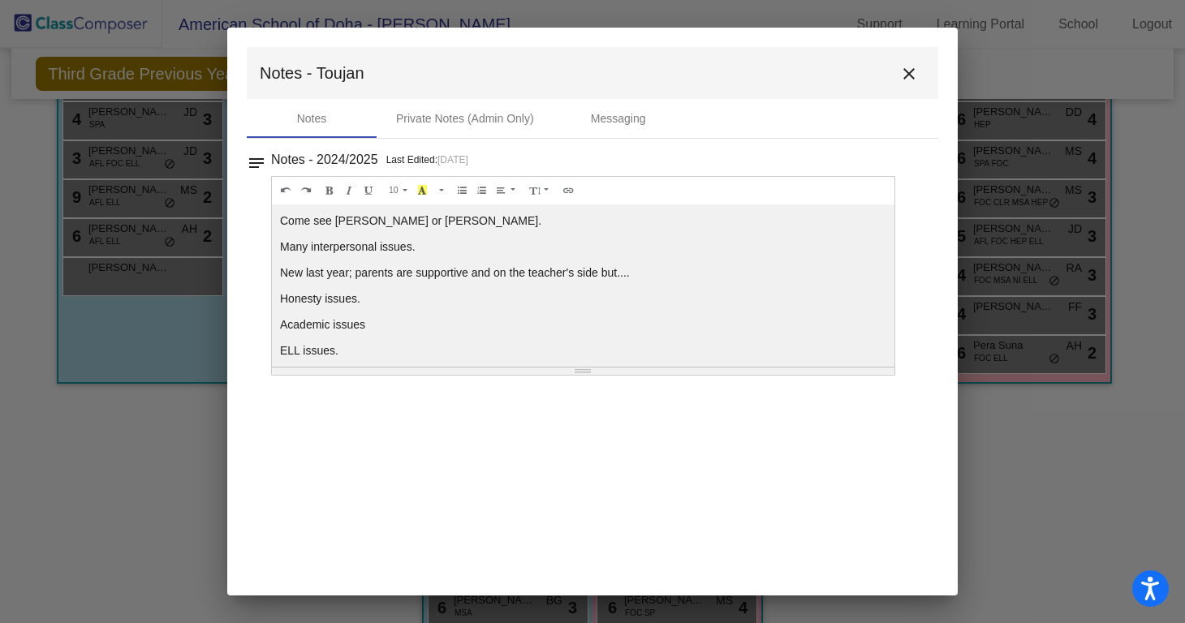
click at [911, 66] on mat-icon "close" at bounding box center [908, 73] width 19 height 19
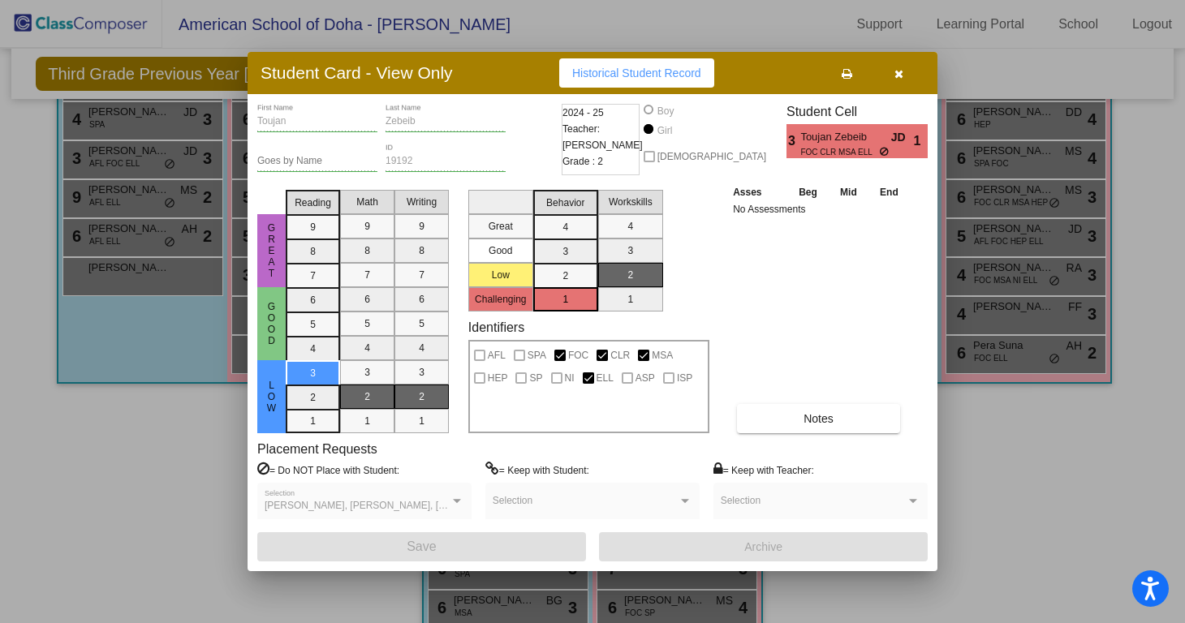
click at [900, 74] on icon "button" at bounding box center [898, 73] width 9 height 11
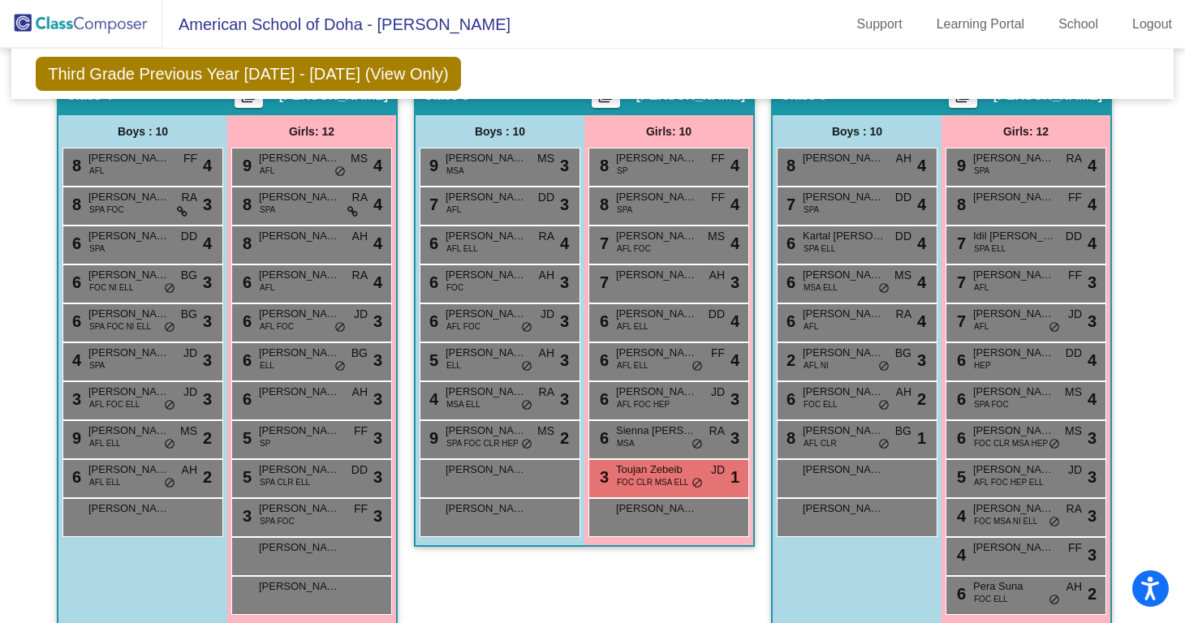
scroll to position [0, 0]
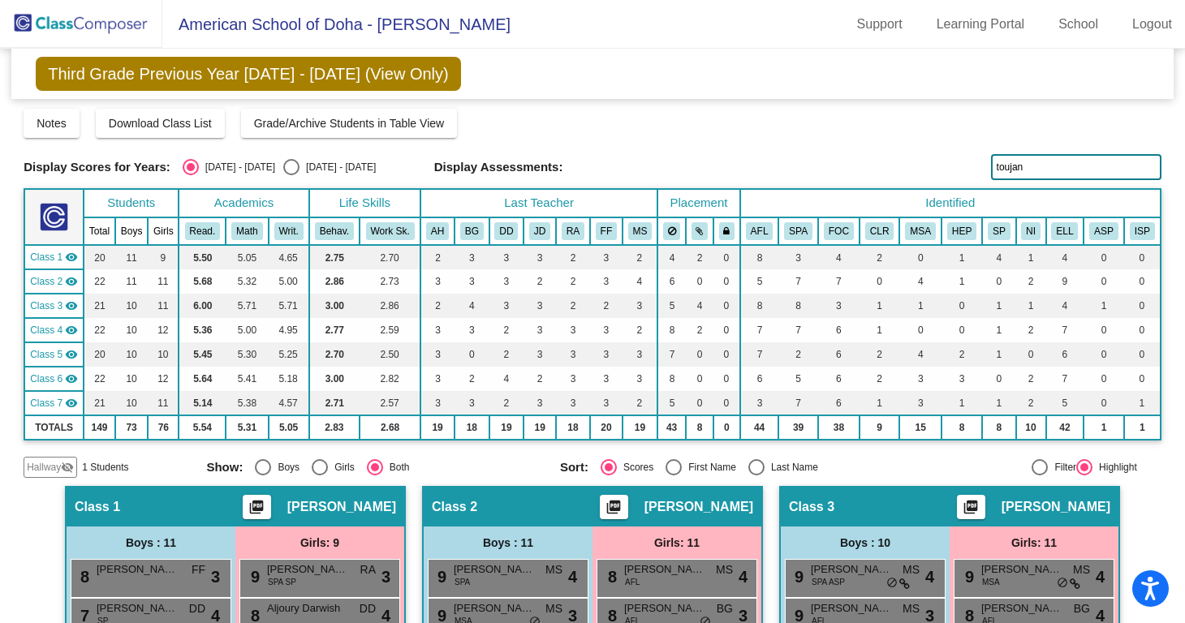
click at [1010, 167] on input "toujan" at bounding box center [1076, 167] width 170 height 26
click at [1010, 166] on input "toujan" at bounding box center [1076, 167] width 170 height 26
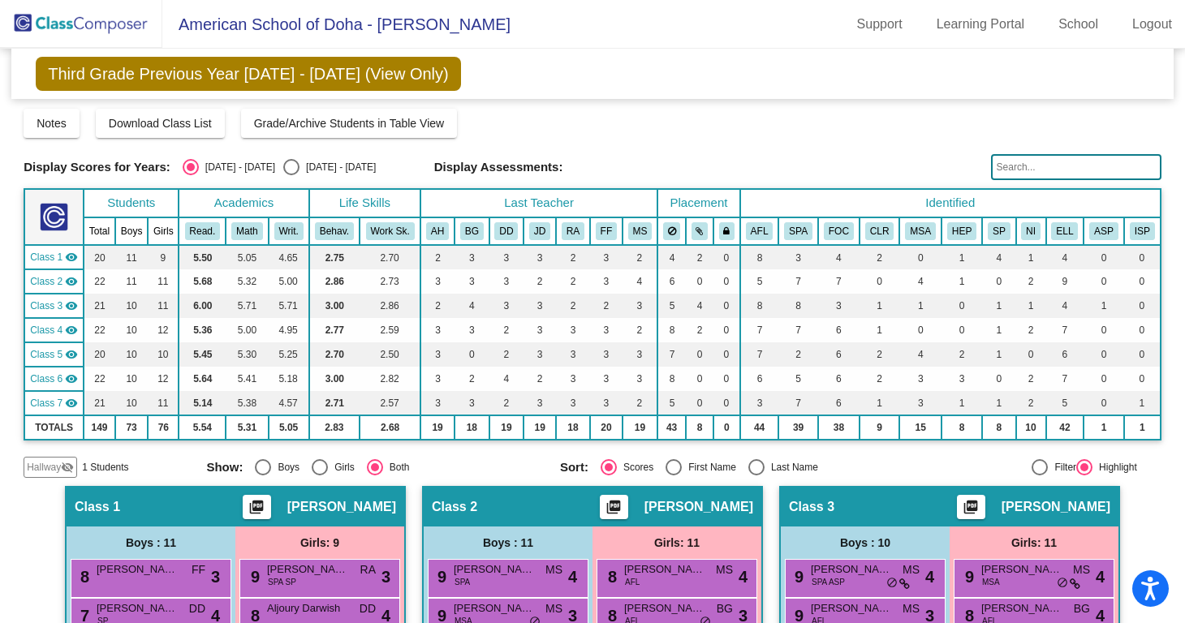
click at [828, 124] on div "Notes Download Class List Import Students Grade/Archive Students in Table View …" at bounding box center [593, 123] width 1138 height 29
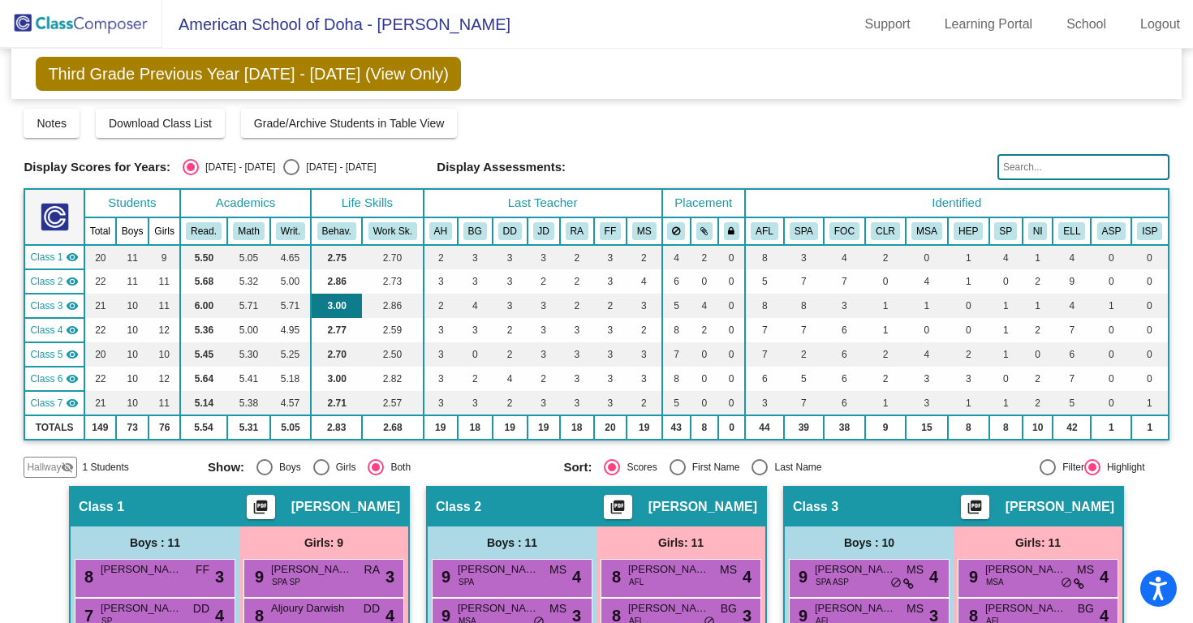
scroll to position [315, 0]
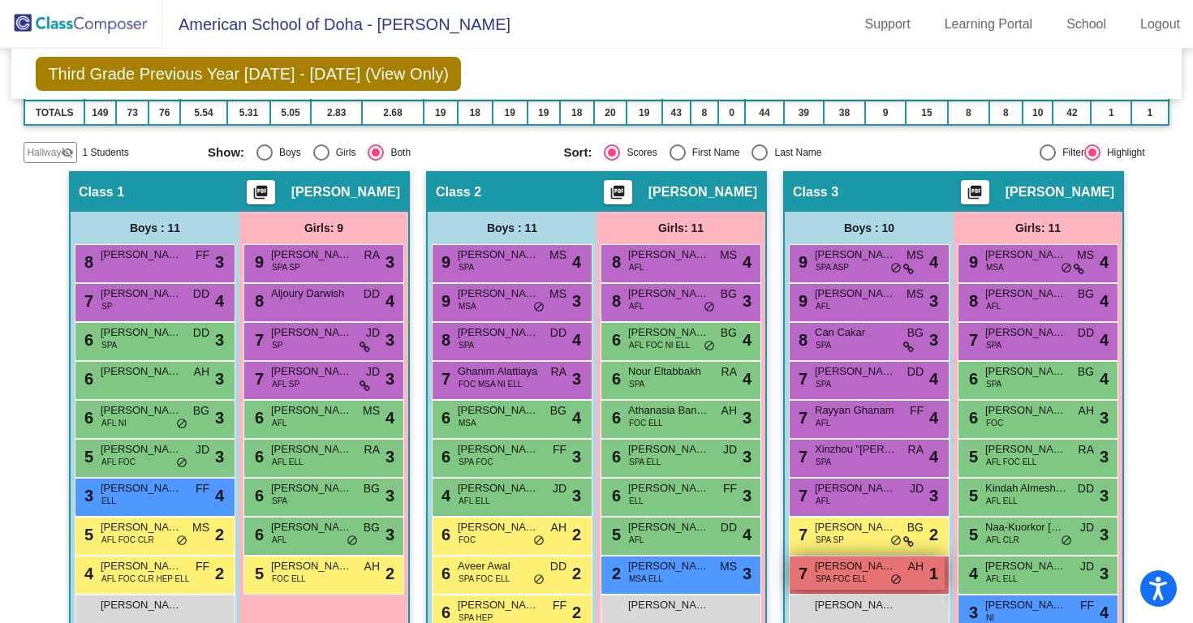
click at [842, 580] on span "SPA FOC ELL" at bounding box center [841, 579] width 51 height 12
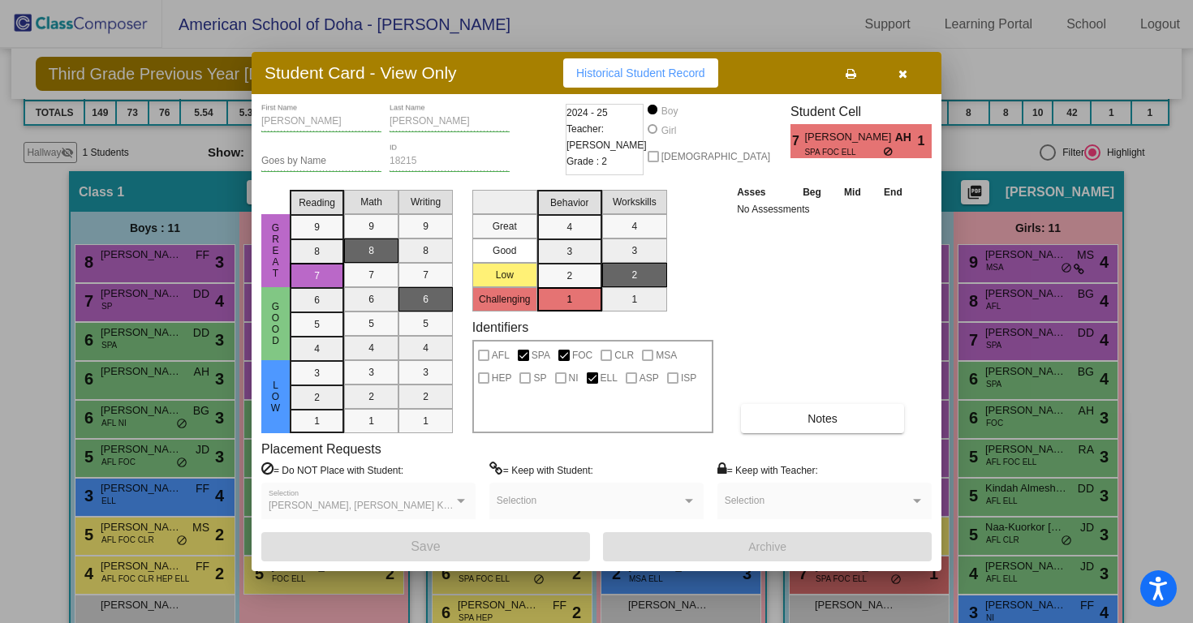
click at [899, 75] on icon "button" at bounding box center [902, 73] width 9 height 11
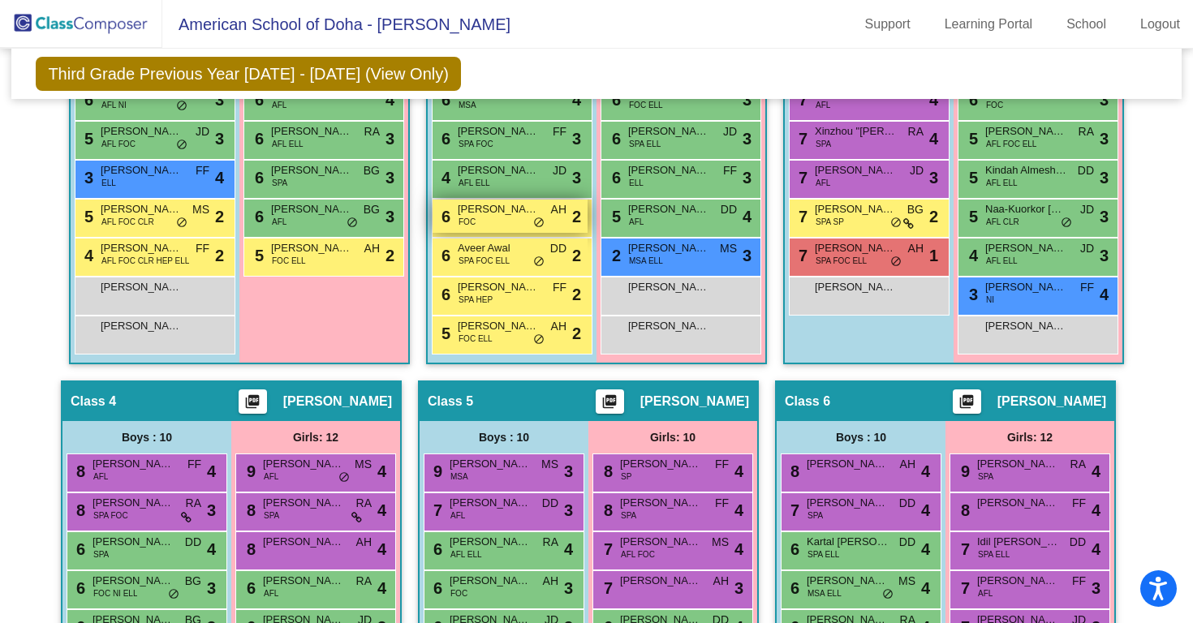
scroll to position [937, 0]
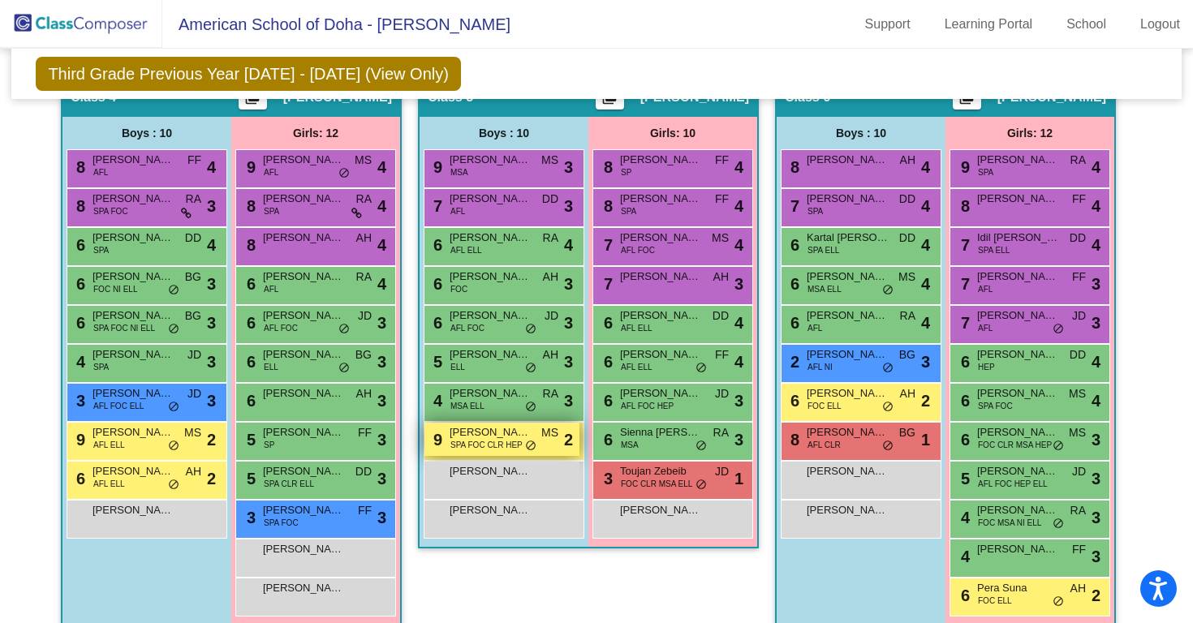
click at [469, 440] on span "SPA FOC CLR HEP" at bounding box center [486, 445] width 72 height 12
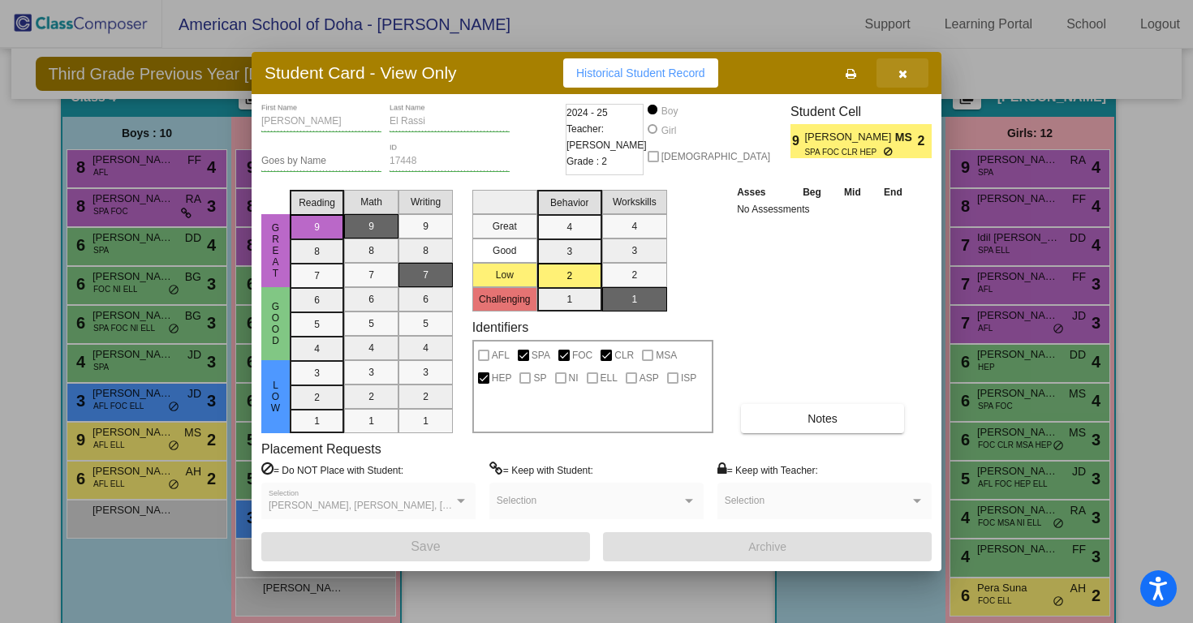
click at [906, 68] on icon "button" at bounding box center [902, 73] width 9 height 11
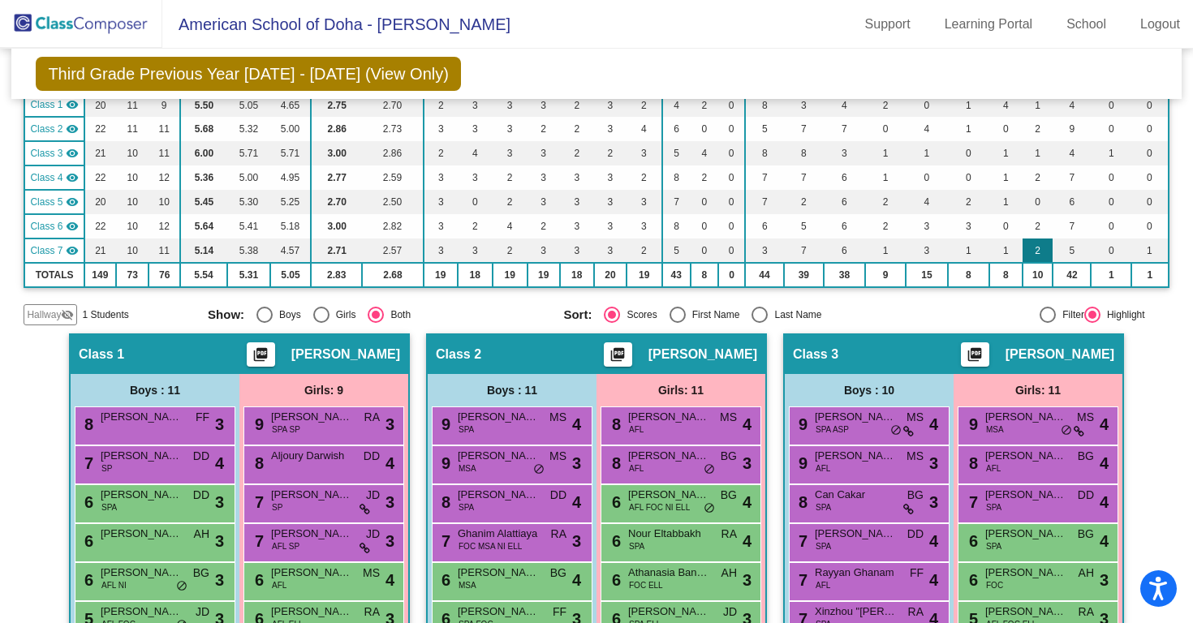
scroll to position [700, 0]
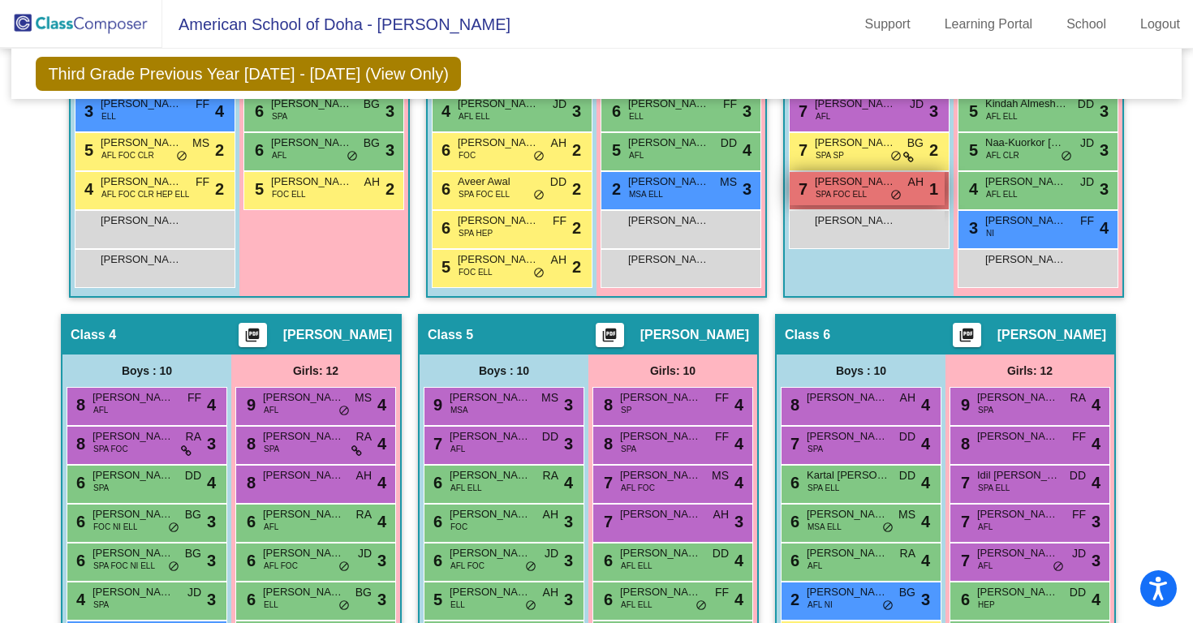
click at [848, 183] on span "[PERSON_NAME]" at bounding box center [855, 182] width 81 height 16
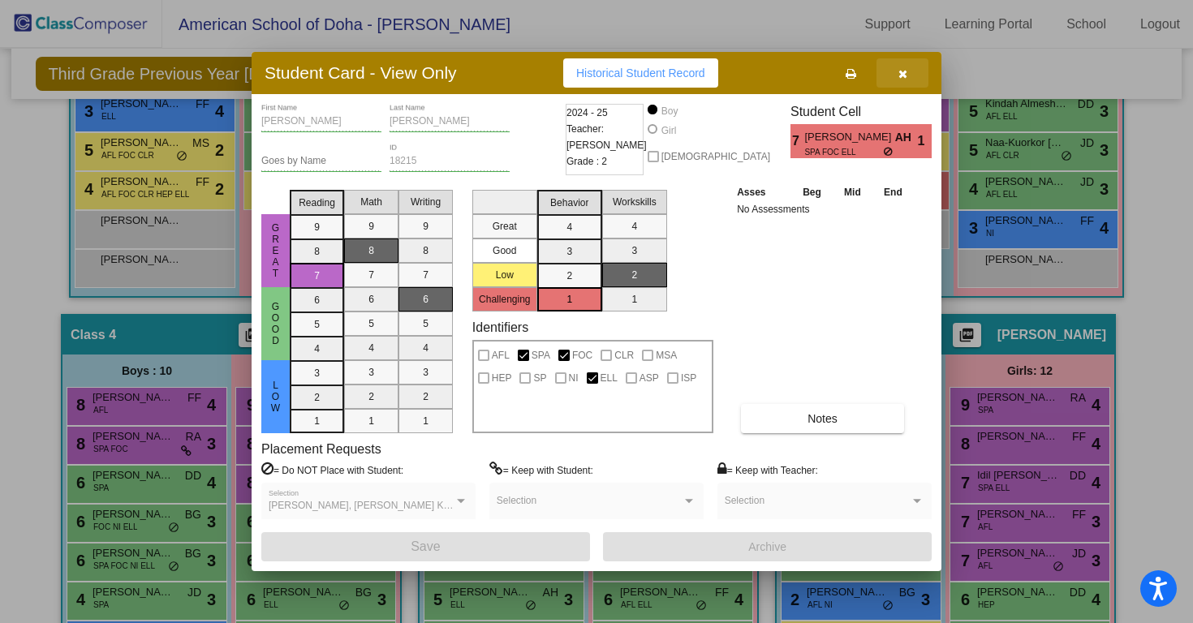
click at [910, 71] on button "button" at bounding box center [902, 72] width 52 height 29
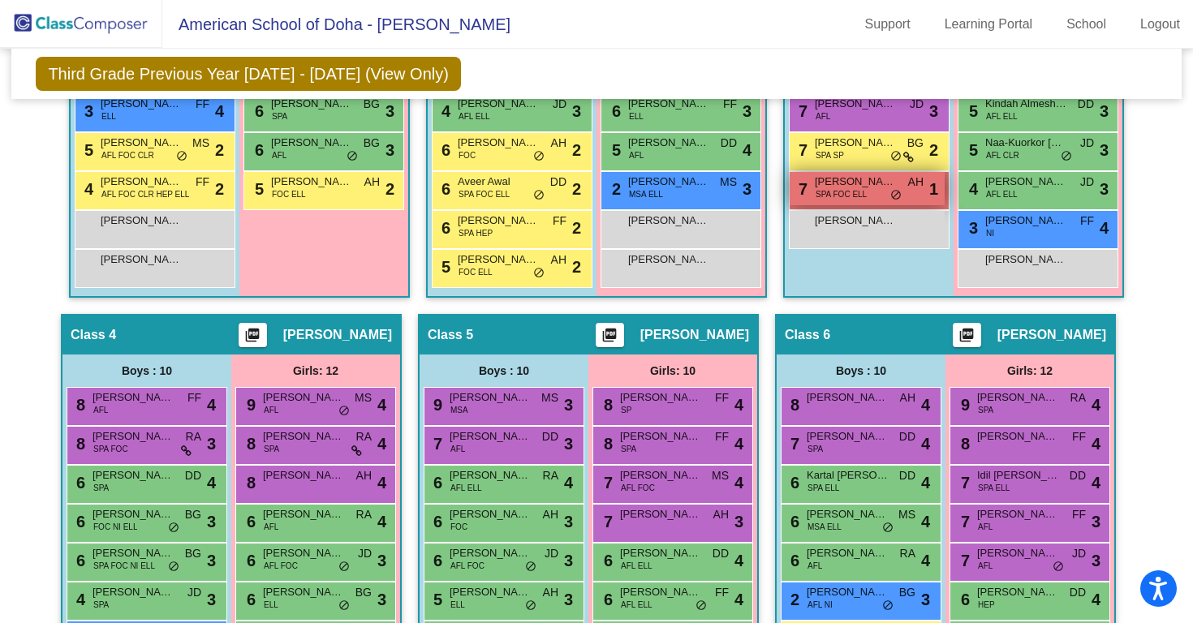
click at [849, 192] on span "SPA FOC ELL" at bounding box center [841, 194] width 51 height 12
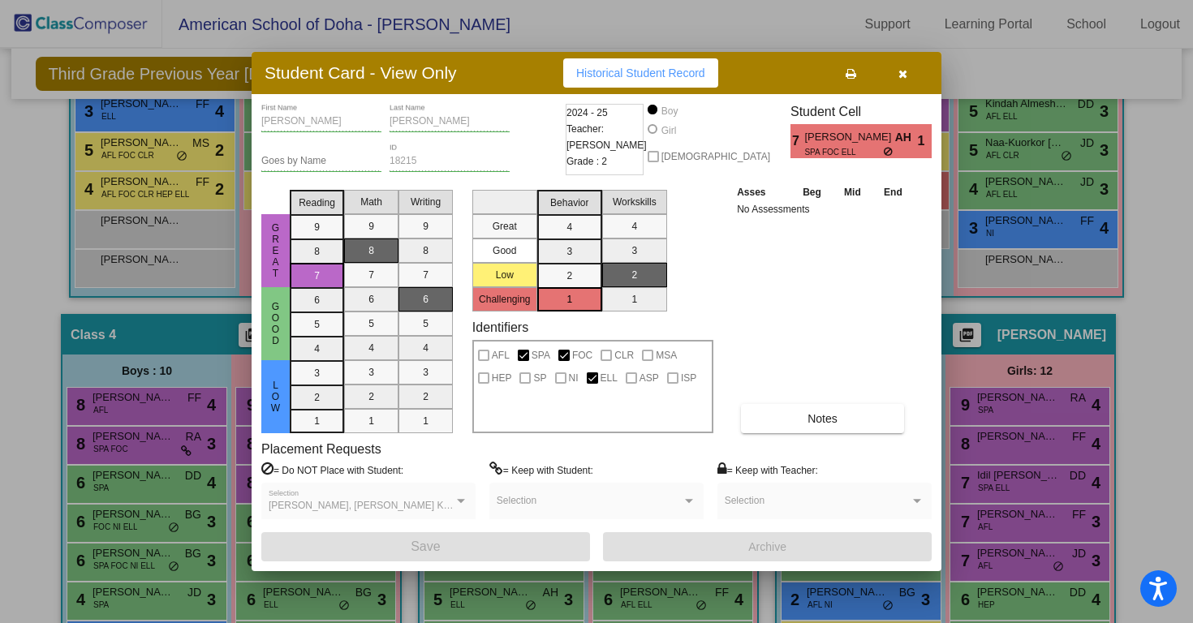
click at [918, 75] on button "button" at bounding box center [902, 72] width 52 height 29
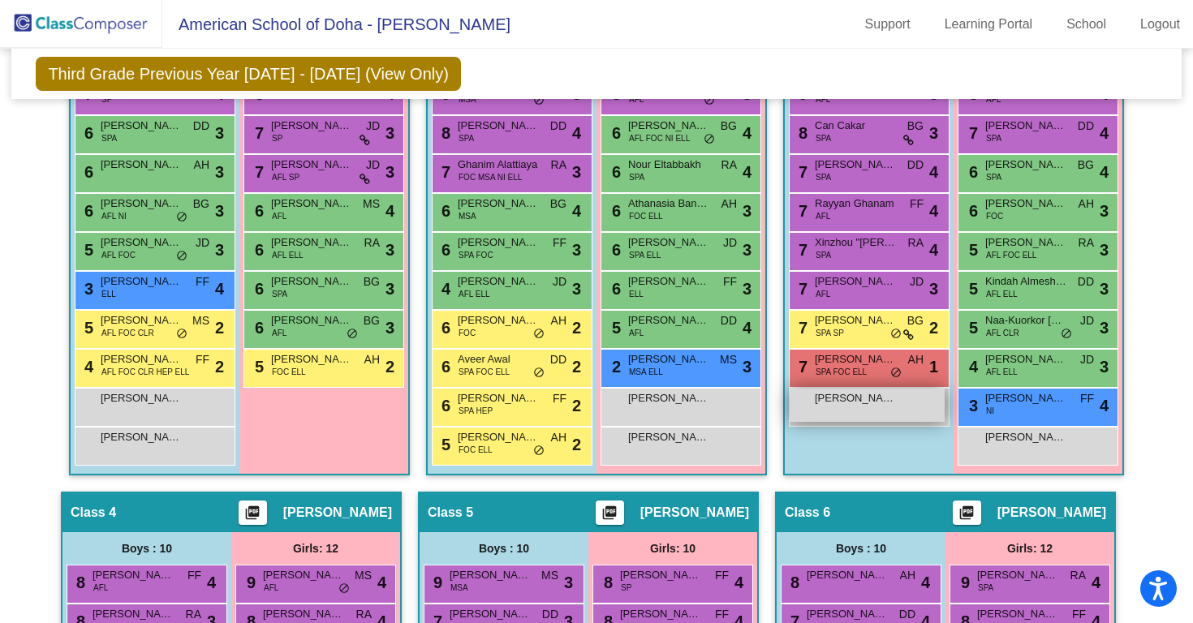
scroll to position [350, 0]
